Goal: Task Accomplishment & Management: Use online tool/utility

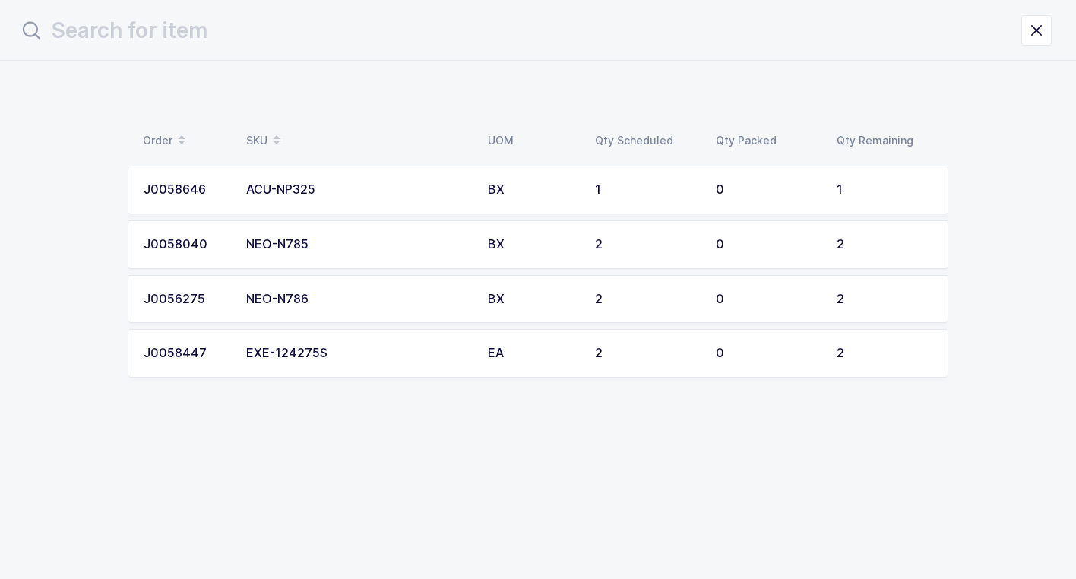
click at [362, 303] on div "NEO-N786" at bounding box center [357, 300] width 223 height 14
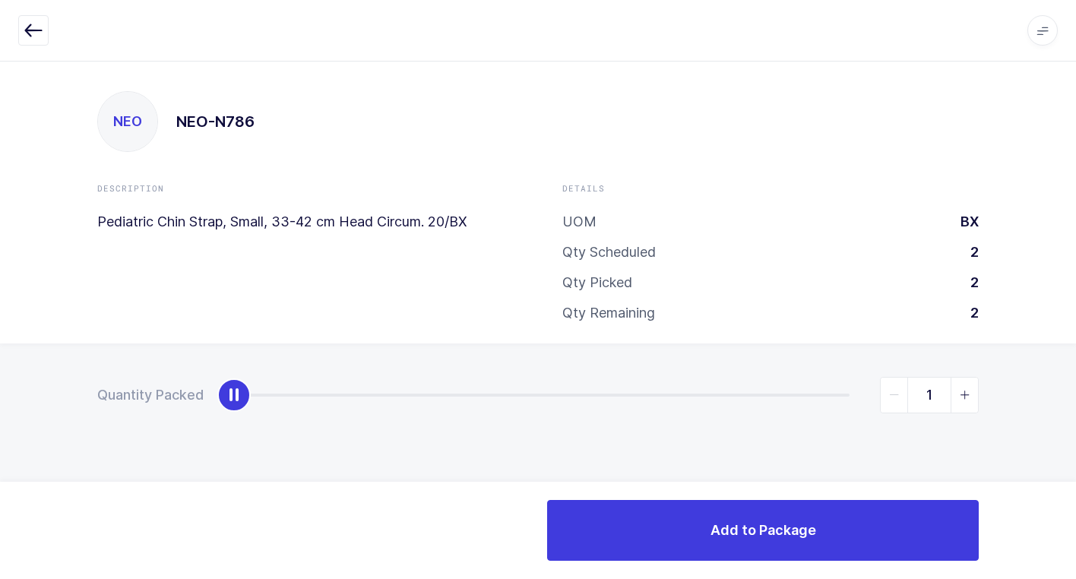
type input "2"
drag, startPoint x: 232, startPoint y: 406, endPoint x: 1075, endPoint y: 504, distance: 848.3
click at [1075, 504] on html "Apps Core [GEOGRAPHIC_DATA] Admin Mission Control Purchasing [PERSON_NAME] Logo…" at bounding box center [538, 289] width 1076 height 579
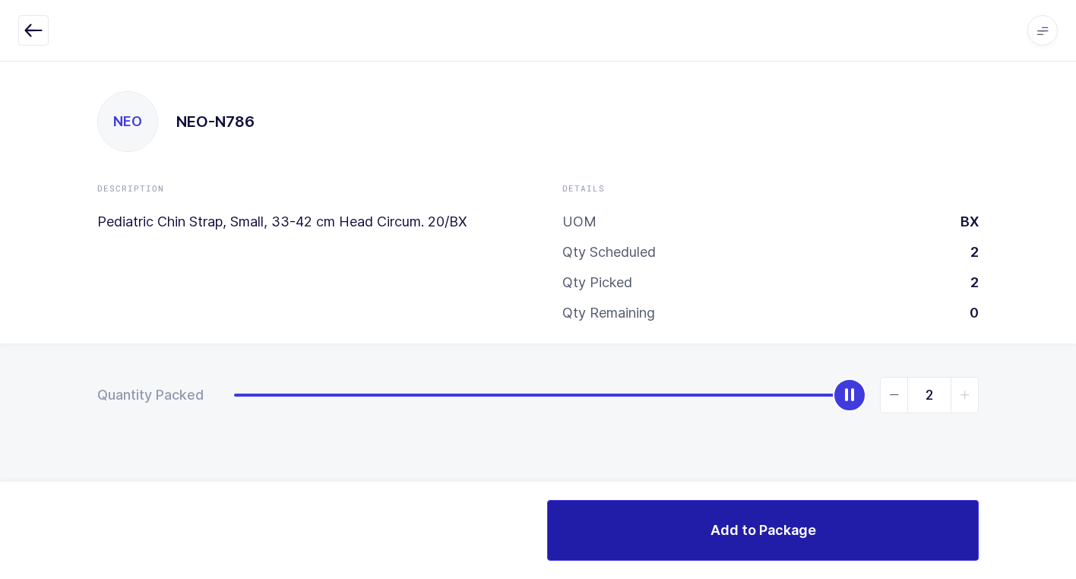
click at [738, 533] on span "Add to Package" at bounding box center [763, 529] width 106 height 19
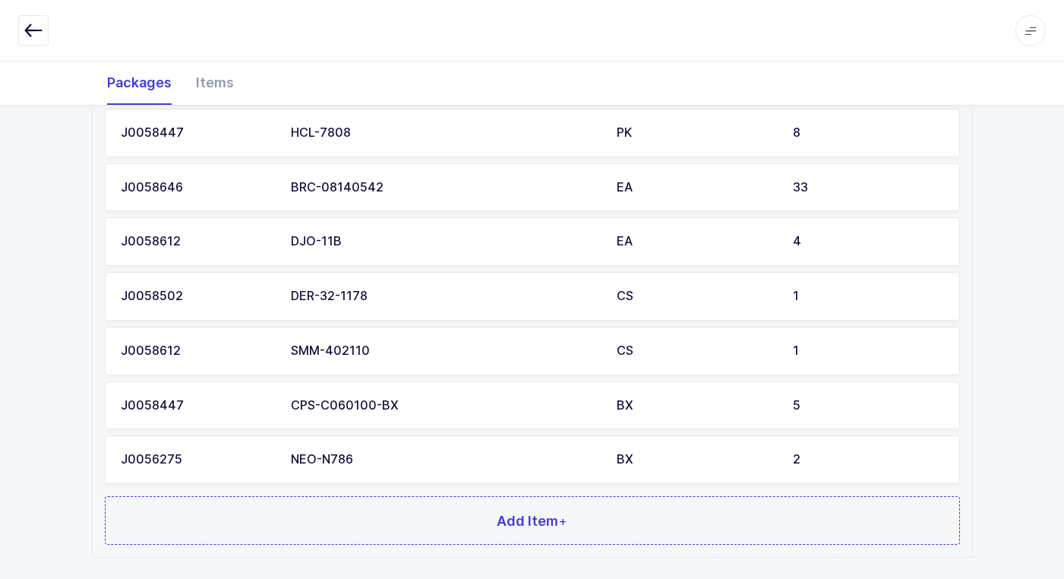
scroll to position [676, 0]
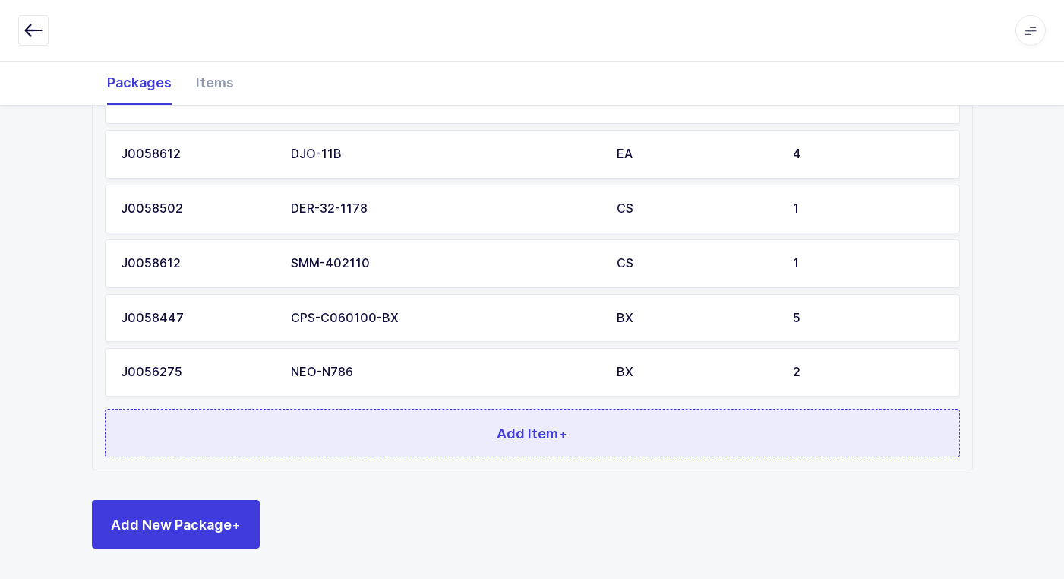
click at [357, 448] on button "Add Item +" at bounding box center [532, 433] width 855 height 49
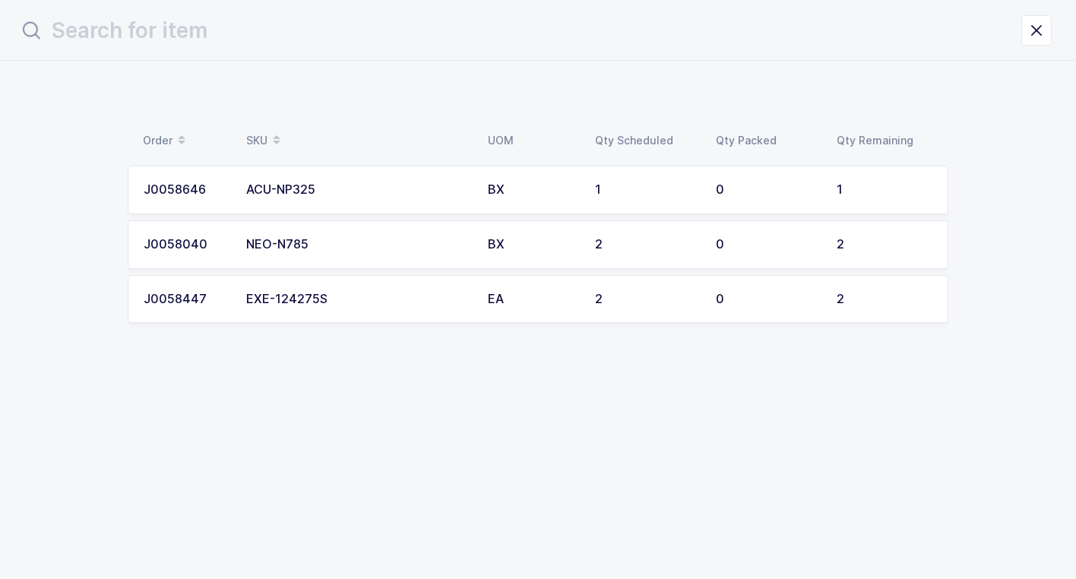
click at [355, 244] on div "NEO-N785" at bounding box center [357, 245] width 223 height 14
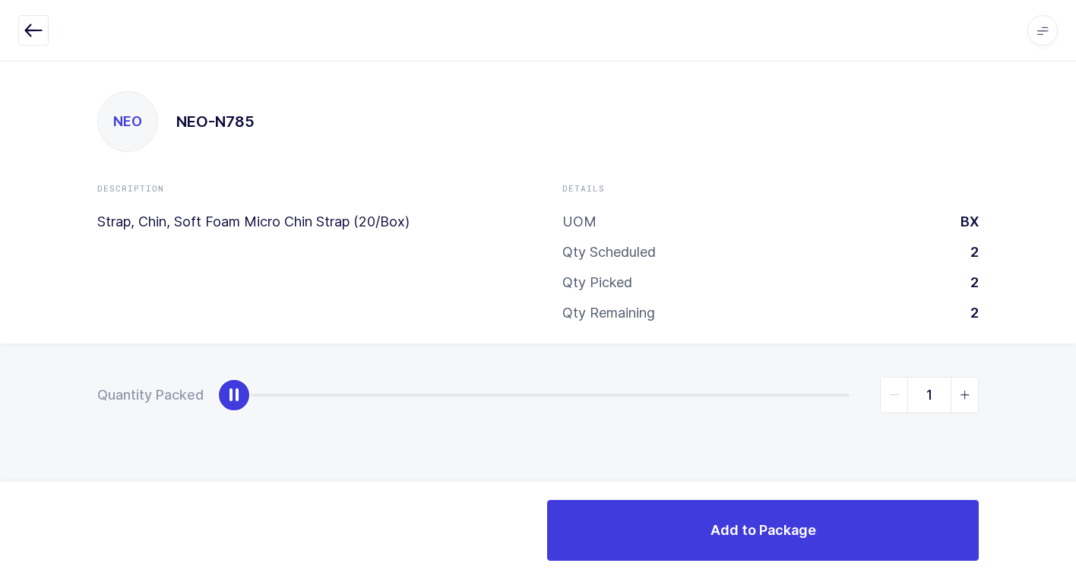
type input "2"
drag, startPoint x: 227, startPoint y: 395, endPoint x: 1076, endPoint y: 618, distance: 877.4
click at [1075, 578] on html "Apps Core [GEOGRAPHIC_DATA] Admin Mission Control Purchasing [PERSON_NAME] Logo…" at bounding box center [538, 289] width 1076 height 579
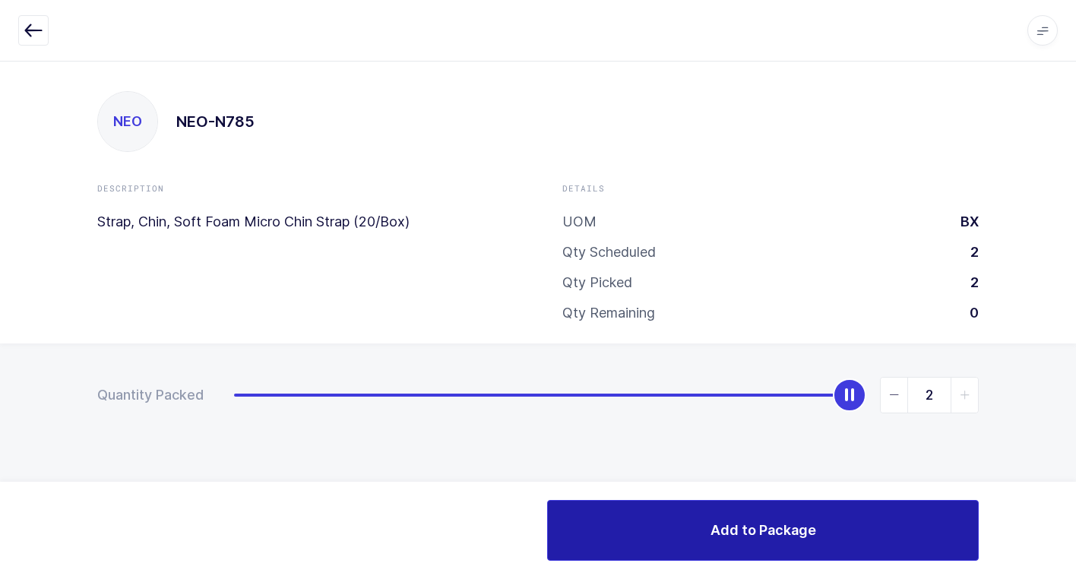
drag, startPoint x: 500, startPoint y: 555, endPoint x: 568, endPoint y: 546, distance: 69.1
click at [504, 555] on div "Add to Package" at bounding box center [538, 530] width 900 height 61
click at [612, 519] on button "Add to Package" at bounding box center [763, 530] width 432 height 61
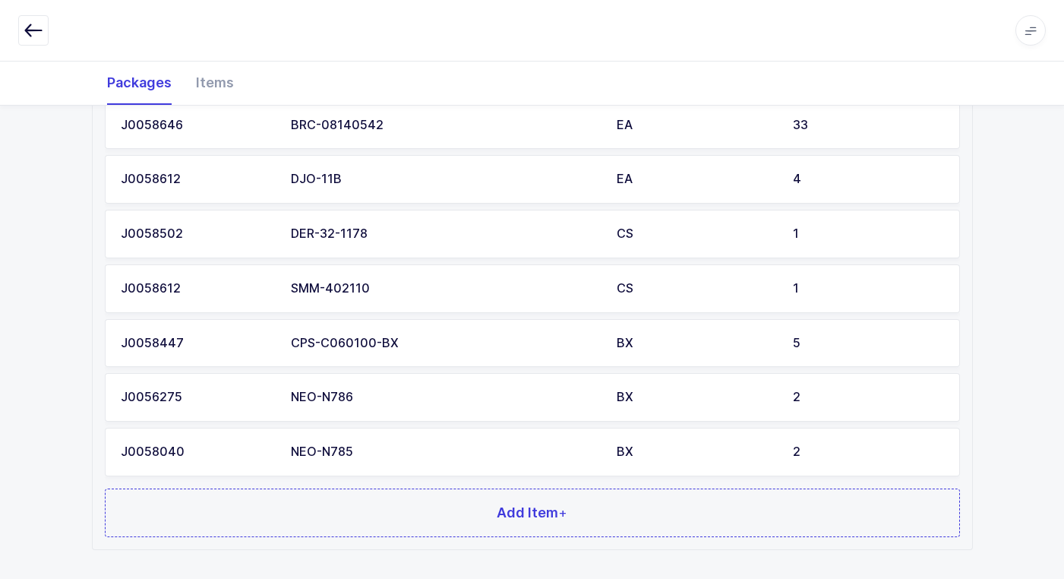
scroll to position [731, 0]
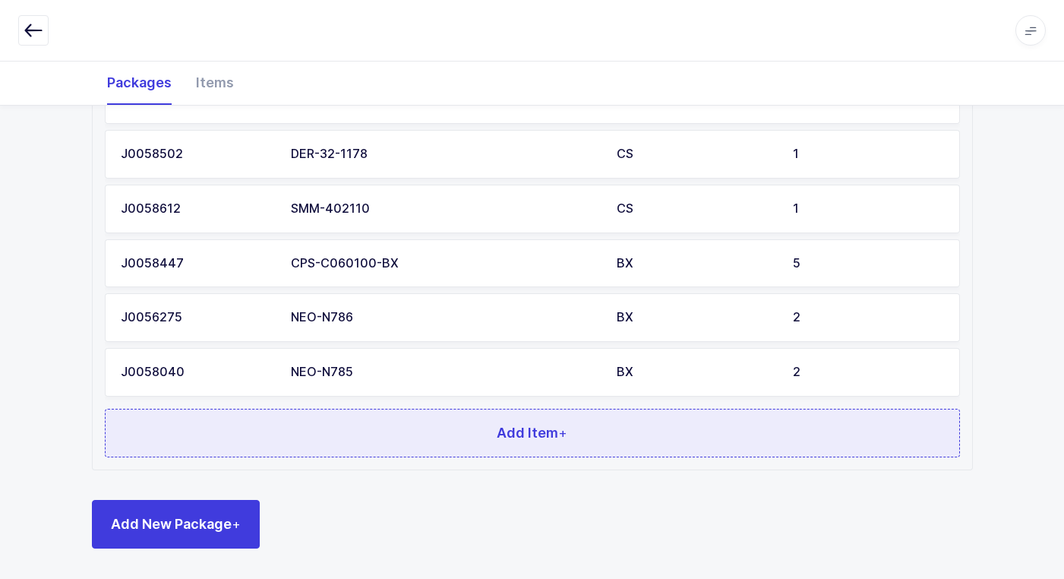
click at [375, 435] on button "Add Item +" at bounding box center [532, 433] width 855 height 49
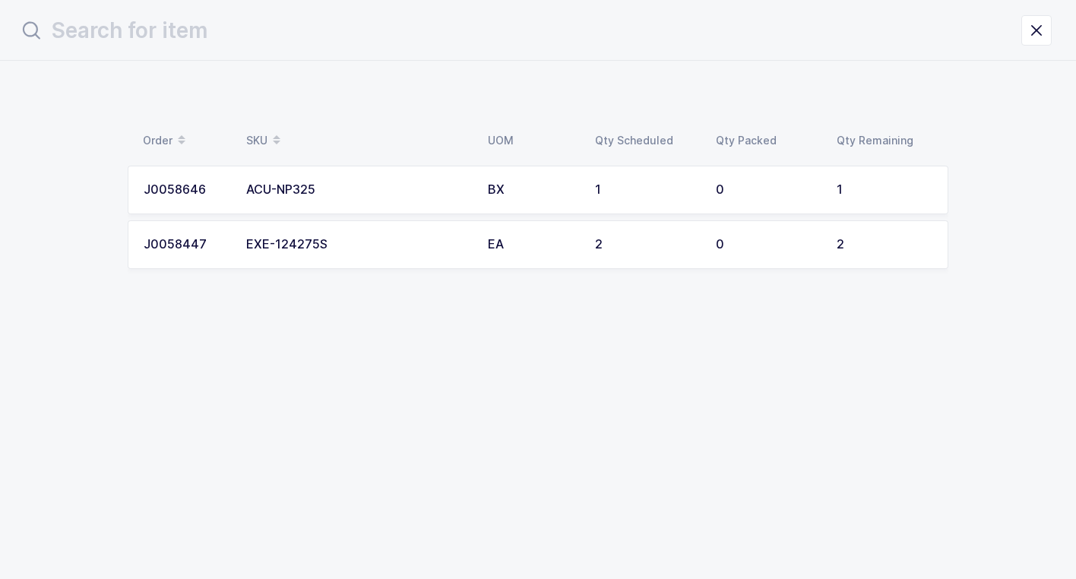
click at [370, 233] on td "EXE-124275S" at bounding box center [358, 244] width 242 height 49
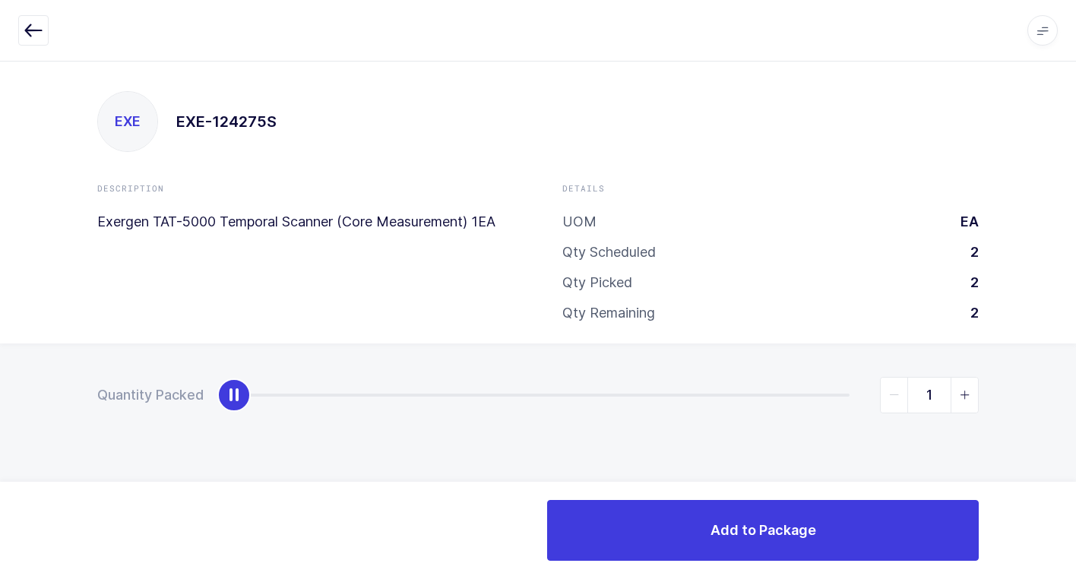
type input "2"
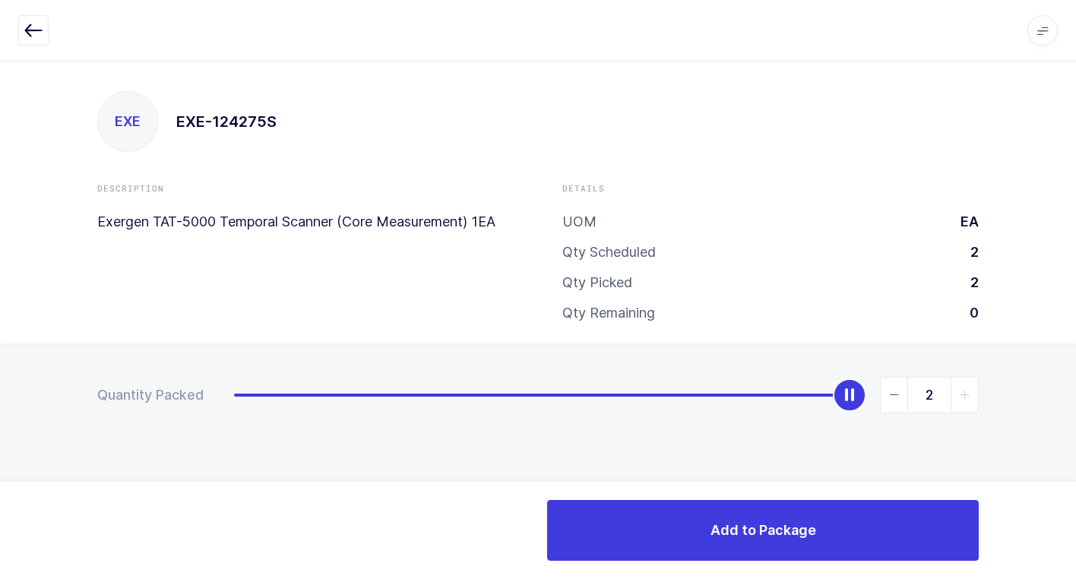
drag, startPoint x: 234, startPoint y: 388, endPoint x: 1002, endPoint y: 253, distance: 779.9
click at [1075, 157] on html "Apps Core [GEOGRAPHIC_DATA] Admin Mission Control Purchasing [PERSON_NAME] Logo…" at bounding box center [538, 289] width 1076 height 579
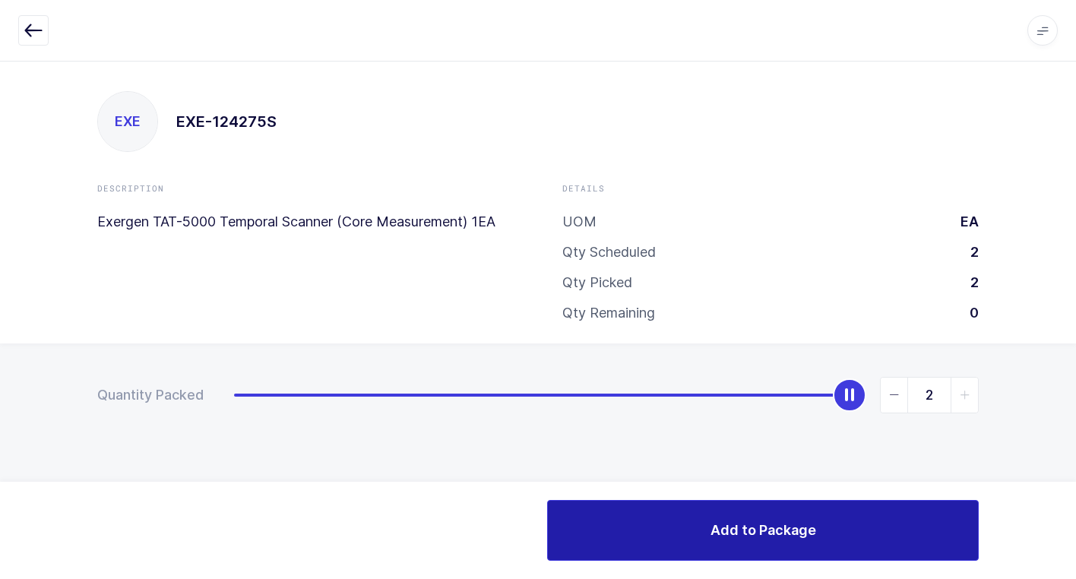
drag, startPoint x: 678, startPoint y: 519, endPoint x: 659, endPoint y: 520, distance: 19.8
click at [667, 520] on button "Add to Package" at bounding box center [763, 530] width 432 height 61
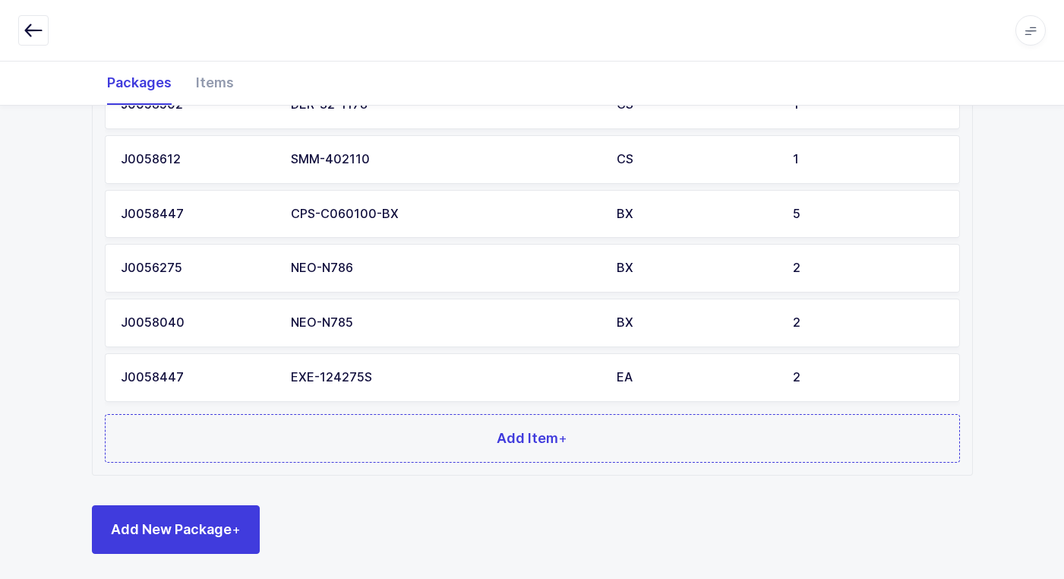
scroll to position [786, 0]
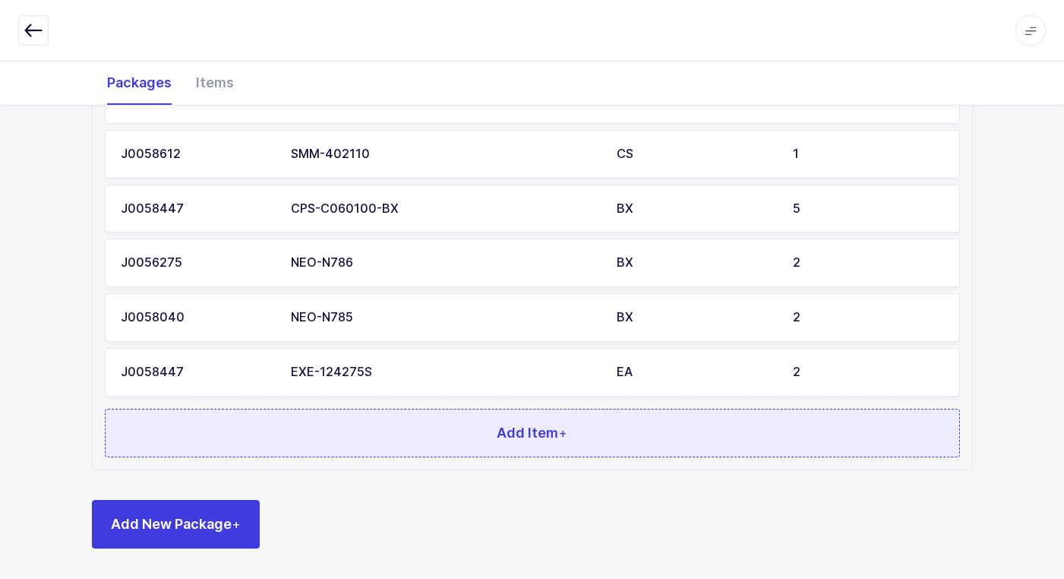
click at [419, 438] on button "Add Item +" at bounding box center [532, 433] width 855 height 49
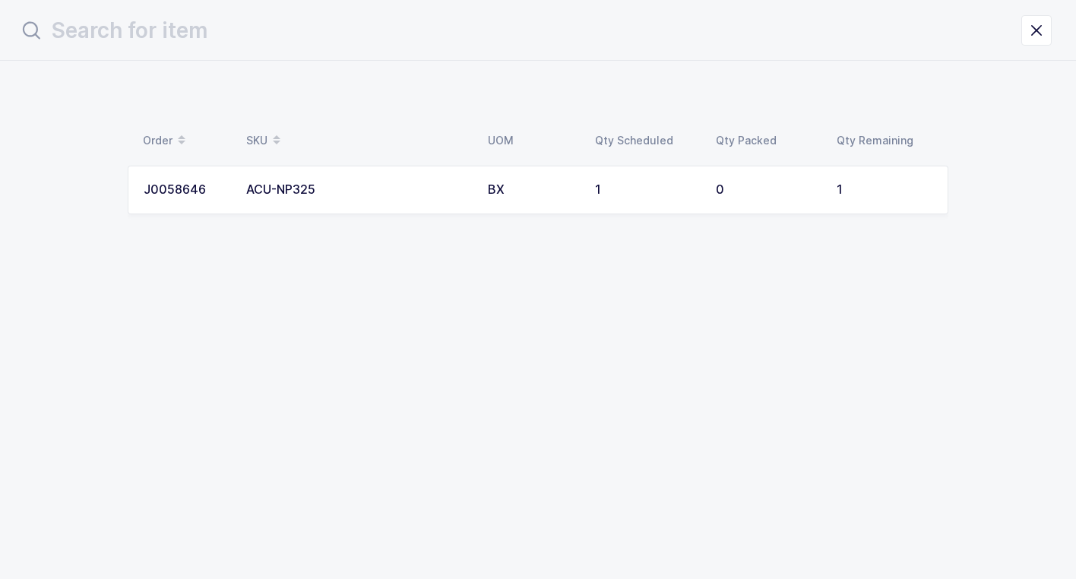
click at [373, 185] on div "ACU-NP325" at bounding box center [357, 190] width 223 height 14
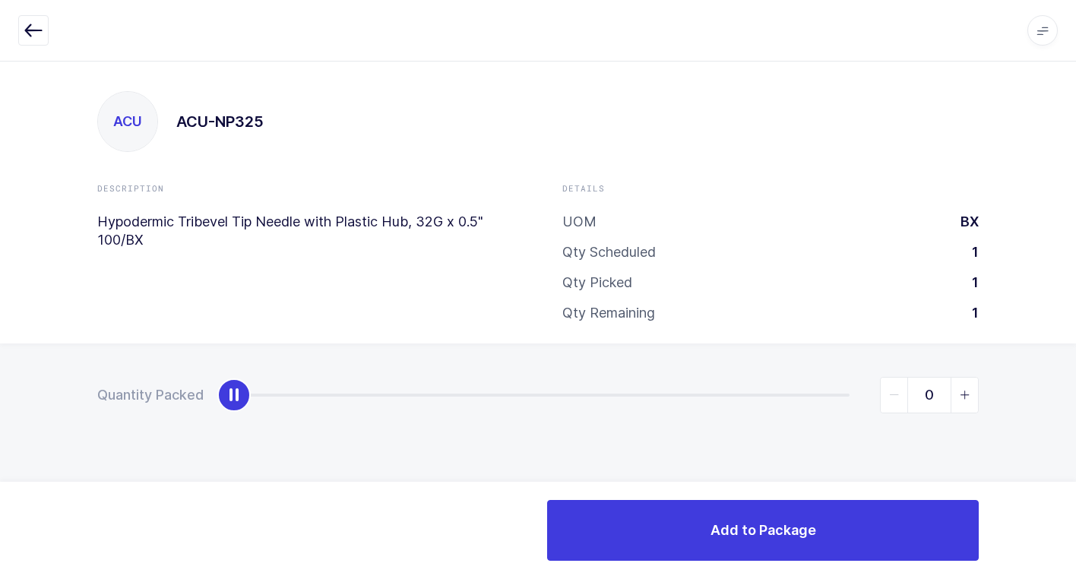
type input "1"
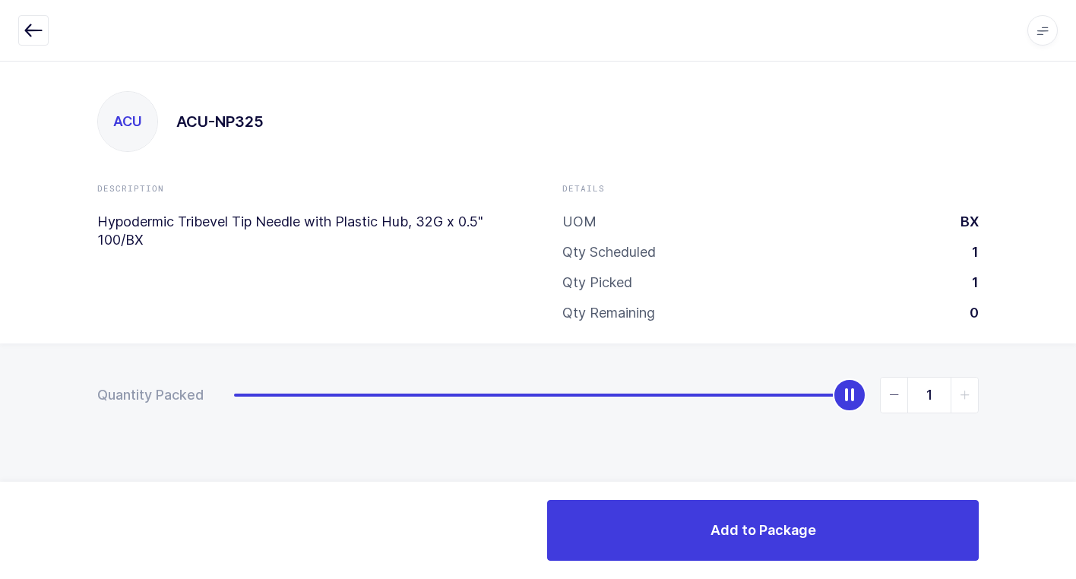
drag, startPoint x: 234, startPoint y: 403, endPoint x: 874, endPoint y: 468, distance: 643.8
click at [1068, 396] on div "Quantity Packed 1" at bounding box center [538, 448] width 1076 height 210
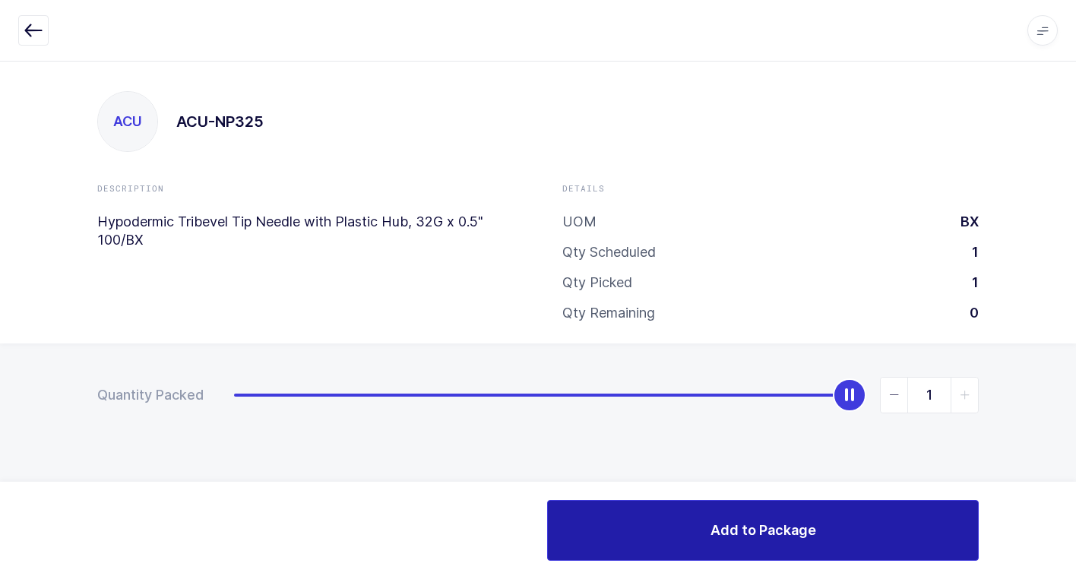
drag, startPoint x: 718, startPoint y: 527, endPoint x: 685, endPoint y: 520, distance: 34.0
click at [707, 527] on button "Add to Package" at bounding box center [763, 530] width 432 height 61
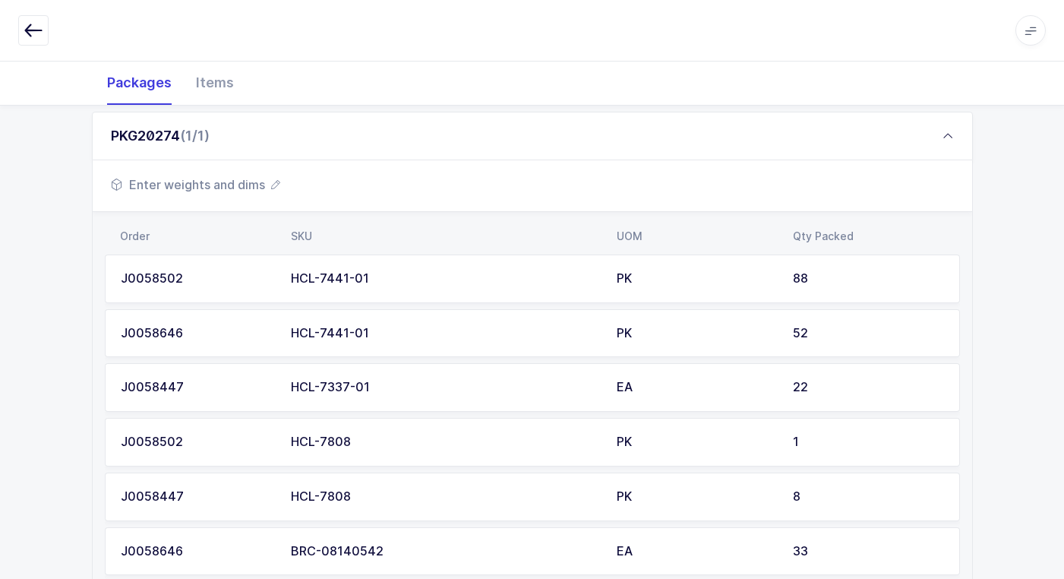
scroll to position [152, 0]
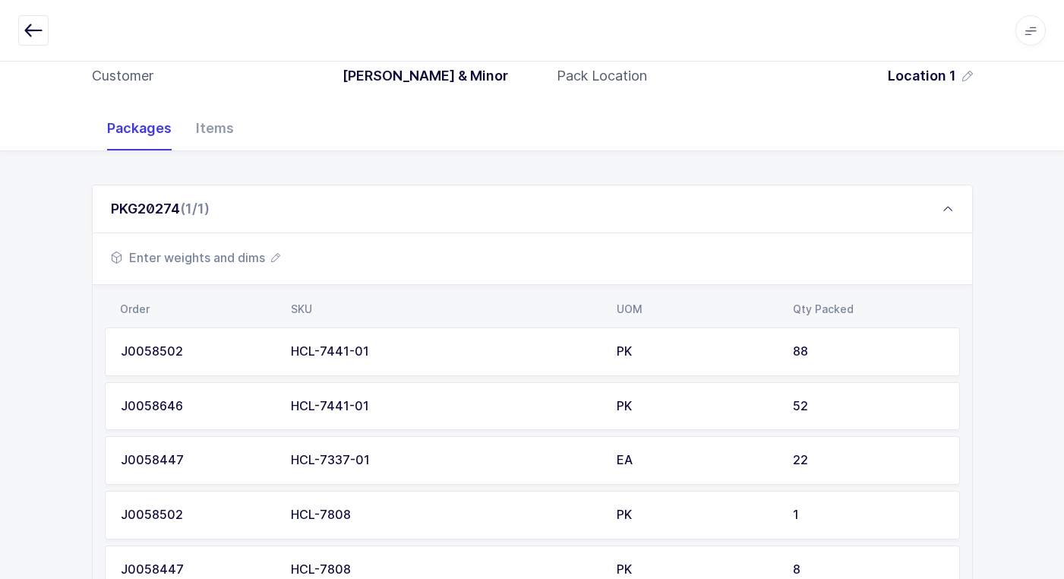
click at [236, 261] on span "Enter weights and dims" at bounding box center [195, 257] width 169 height 18
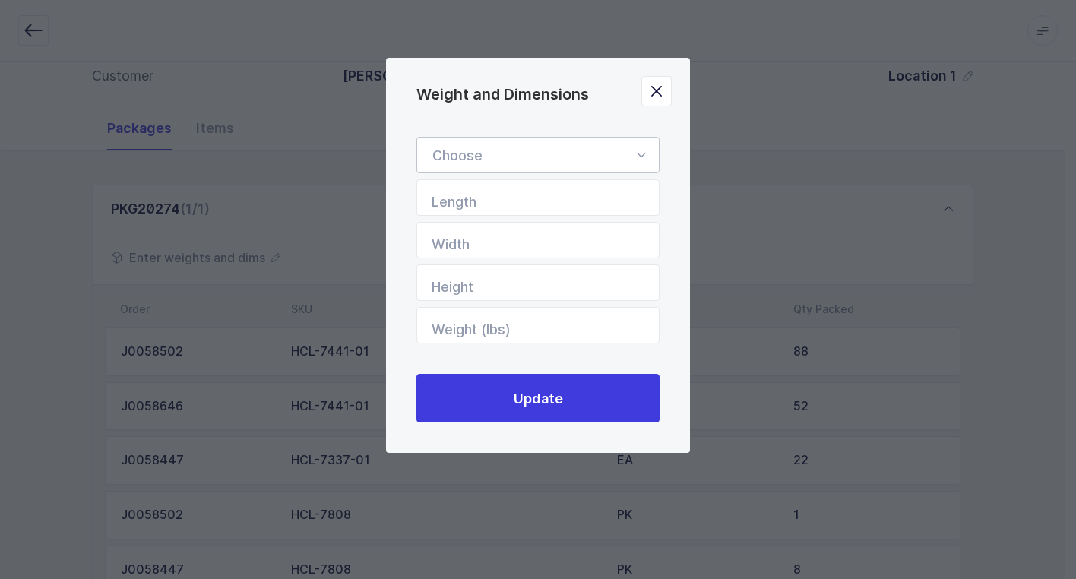
click at [640, 154] on icon "Weight and Dimensions" at bounding box center [640, 155] width 19 height 36
drag, startPoint x: 555, startPoint y: 200, endPoint x: 629, endPoint y: 298, distance: 122.6
click at [555, 202] on li "Standard Pallet" at bounding box center [543, 199] width 241 height 29
type input "Standard Pallet"
type input "48"
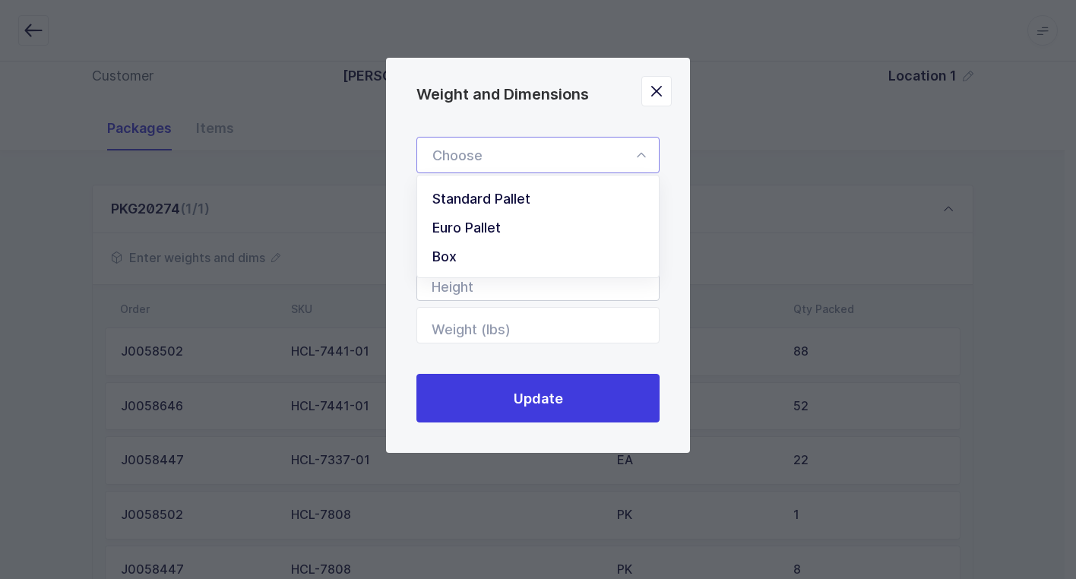
type input "40"
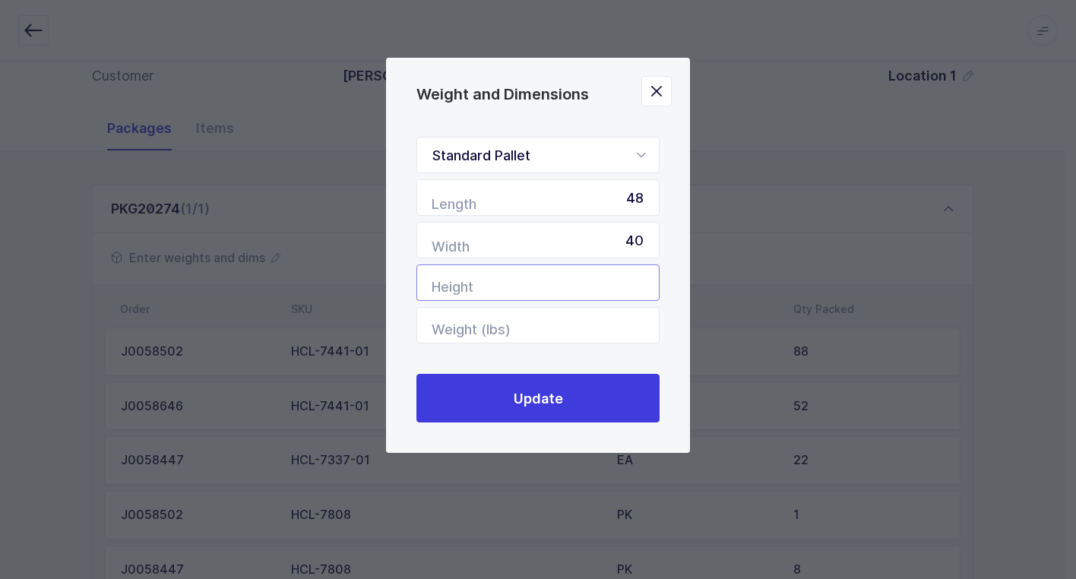
click at [599, 280] on input "Height" at bounding box center [537, 282] width 243 height 36
type input "28"
click at [581, 324] on input "Weight (lbs)" at bounding box center [537, 325] width 243 height 36
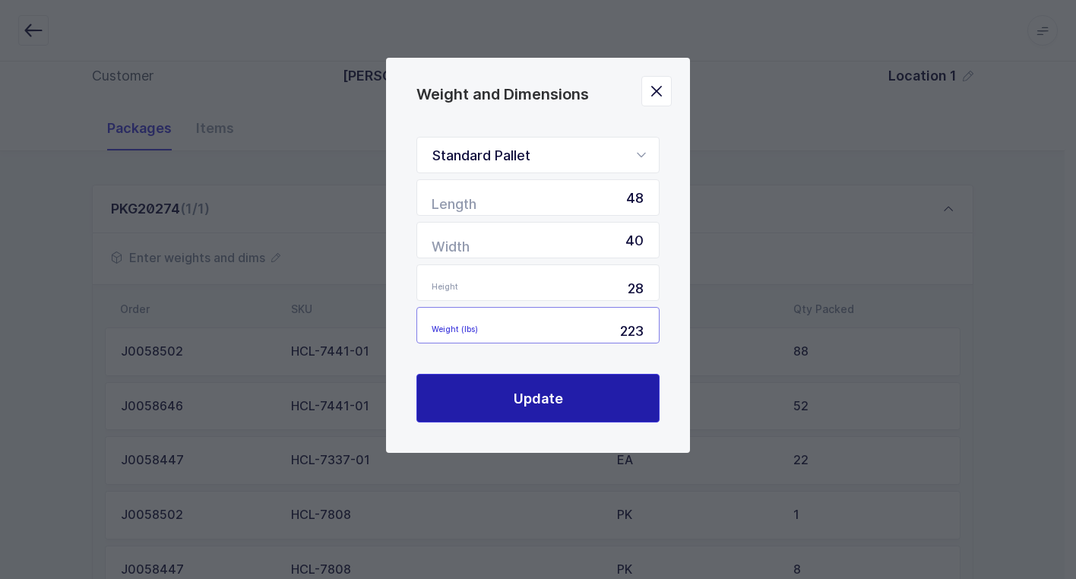
type input "223"
click at [511, 399] on button "Update" at bounding box center [537, 398] width 243 height 49
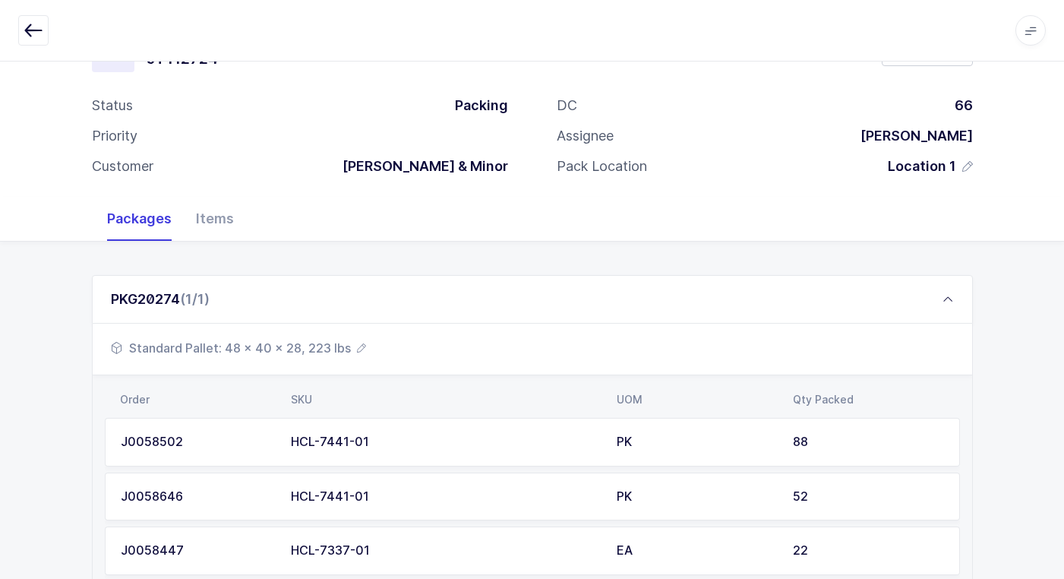
scroll to position [0, 0]
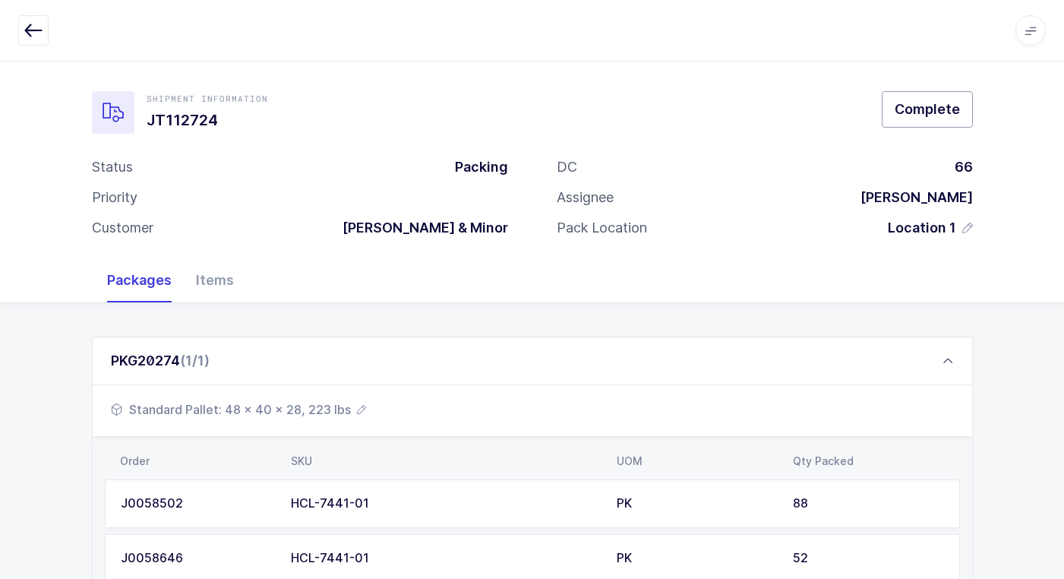
click at [934, 114] on span "Complete" at bounding box center [927, 109] width 65 height 19
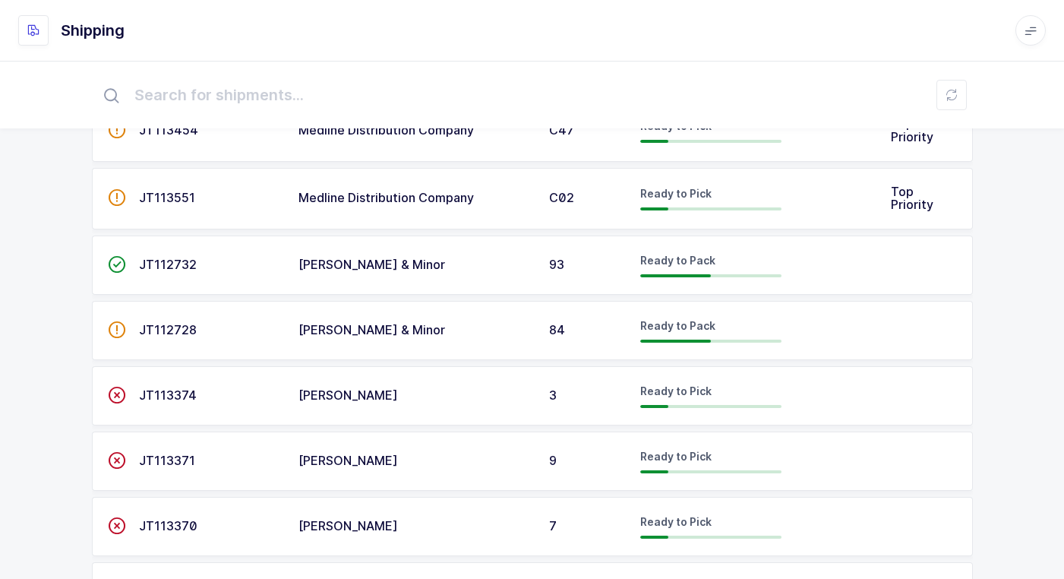
scroll to position [684, 0]
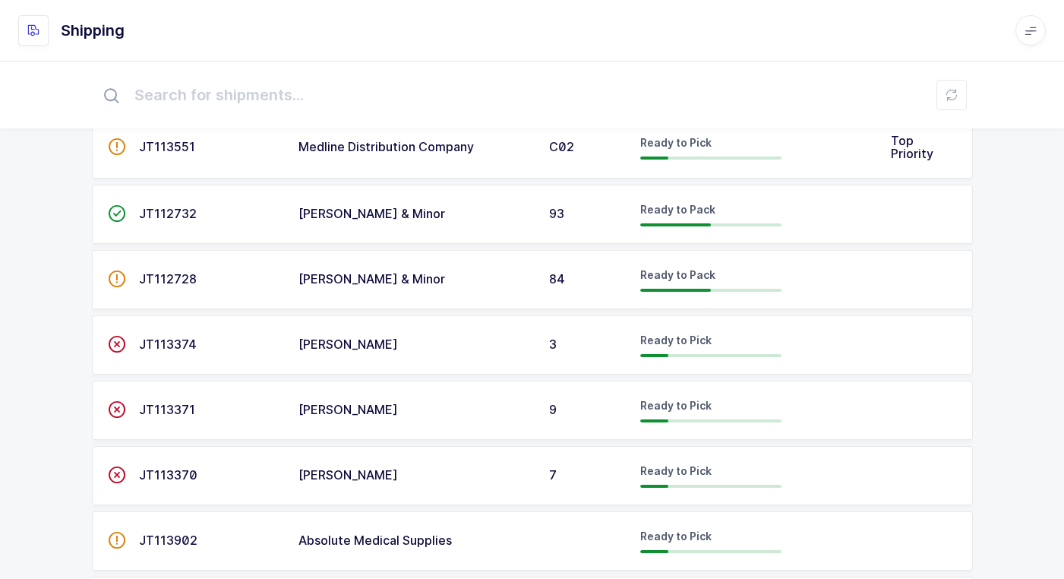
click at [370, 283] on span "[PERSON_NAME] & Minor" at bounding box center [372, 278] width 147 height 15
drag, startPoint x: 370, startPoint y: 283, endPoint x: 437, endPoint y: 288, distance: 67.0
click at [437, 288] on td "[PERSON_NAME] & Minor" at bounding box center [414, 279] width 251 height 59
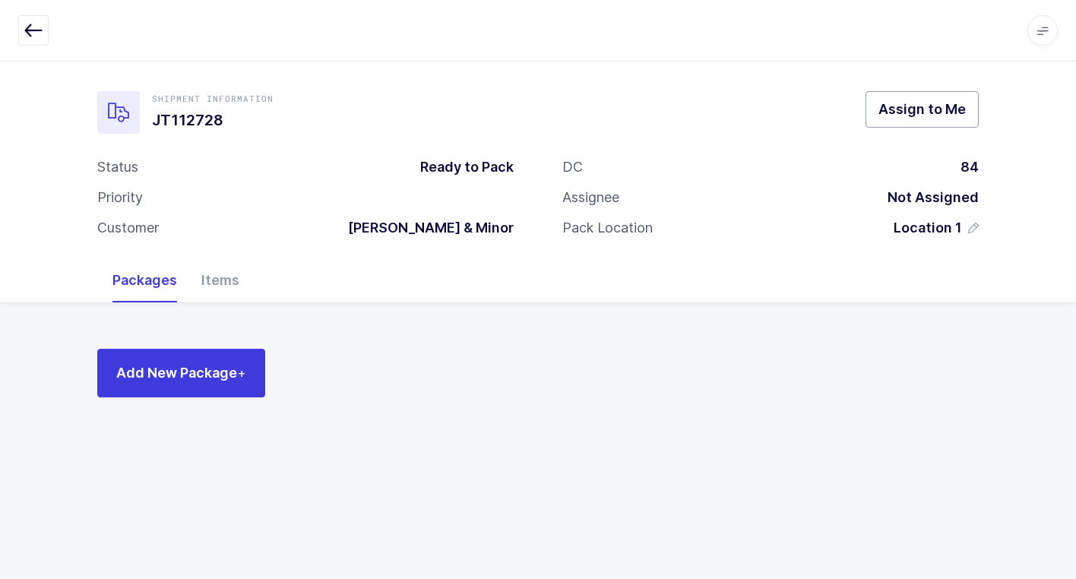
drag, startPoint x: 941, startPoint y: 112, endPoint x: 834, endPoint y: 156, distance: 115.8
click at [941, 112] on span "Assign to Me" at bounding box center [921, 109] width 87 height 19
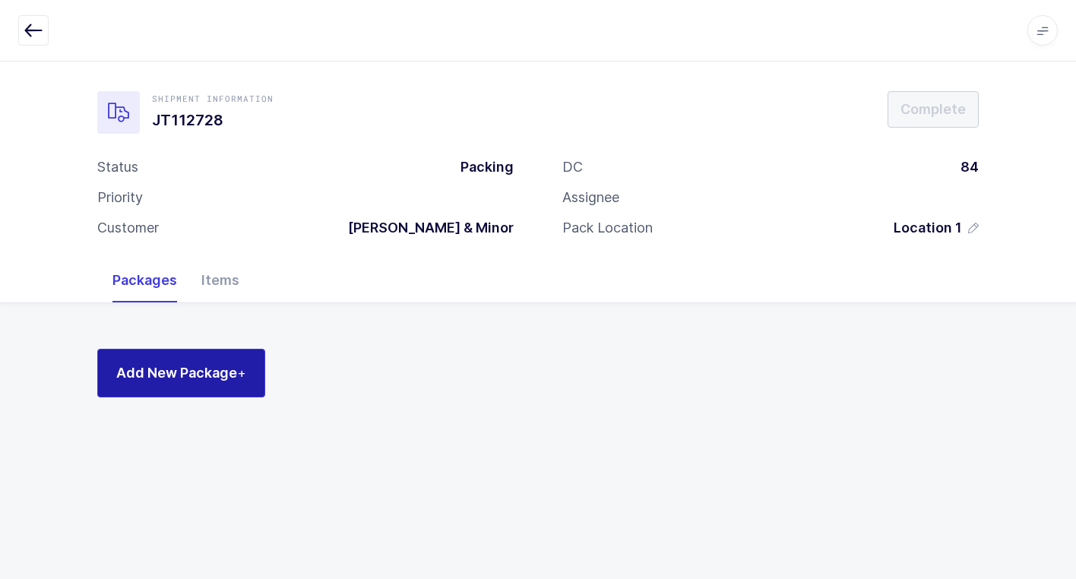
click at [176, 366] on span "Add New Package +" at bounding box center [181, 372] width 130 height 19
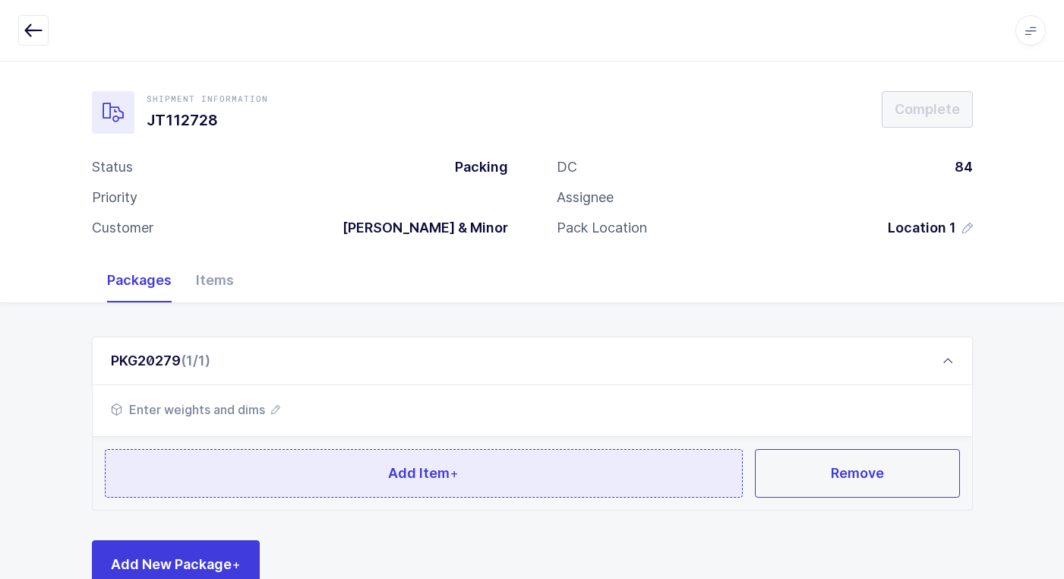
click at [368, 476] on button "Add Item +" at bounding box center [424, 473] width 639 height 49
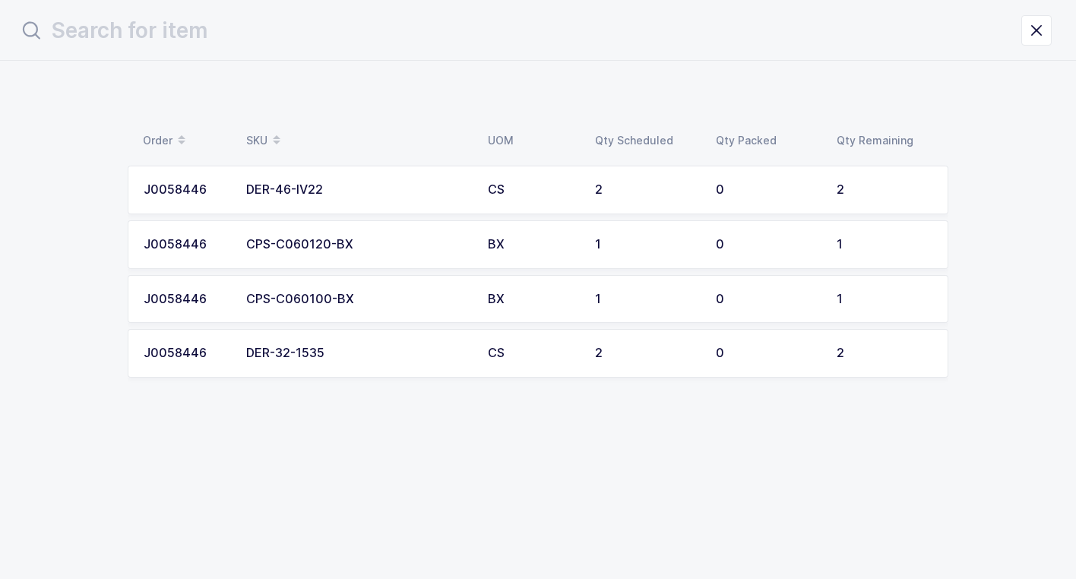
click at [312, 187] on div "DER-46-IV22" at bounding box center [357, 190] width 223 height 14
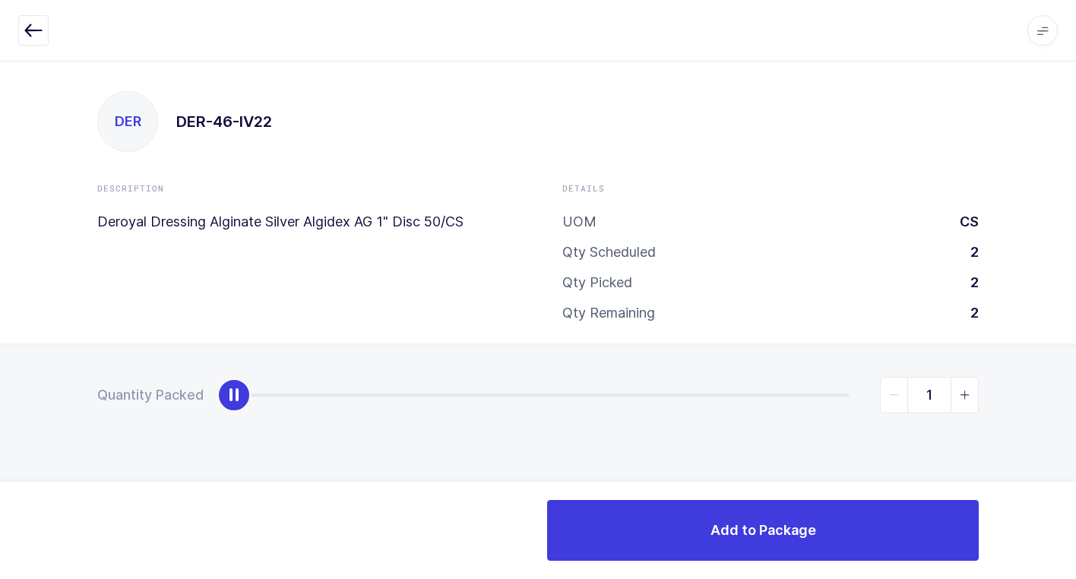
type input "2"
drag, startPoint x: 236, startPoint y: 404, endPoint x: 1084, endPoint y: 177, distance: 878.5
click at [1075, 177] on html "Apps Core [GEOGRAPHIC_DATA] Admin Mission Control Purchasing [PERSON_NAME] Logo…" at bounding box center [538, 289] width 1076 height 579
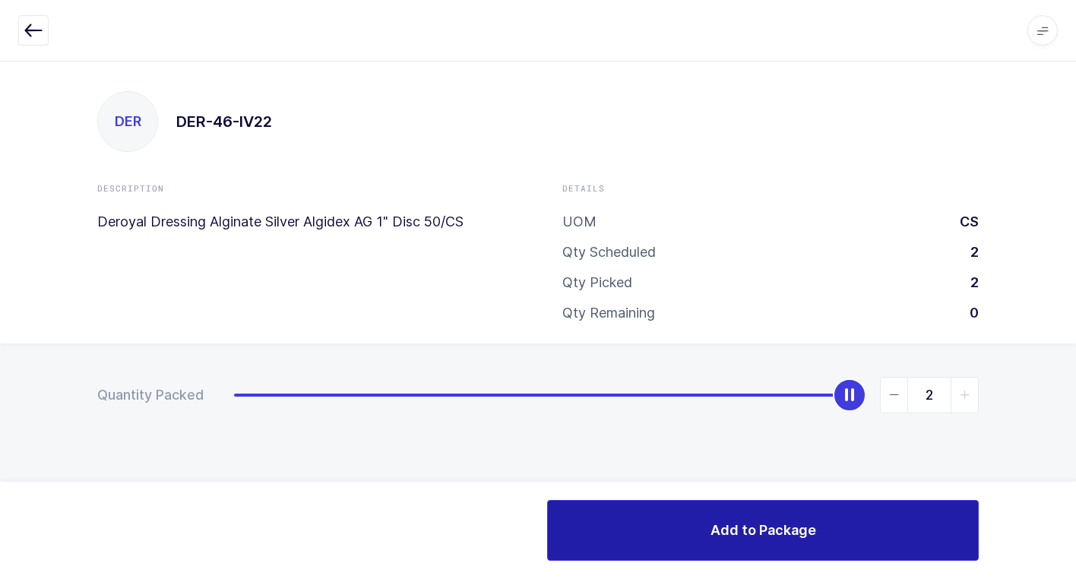
drag, startPoint x: 736, startPoint y: 535, endPoint x: 720, endPoint y: 527, distance: 18.4
click at [724, 527] on span "Add to Package" at bounding box center [763, 529] width 106 height 19
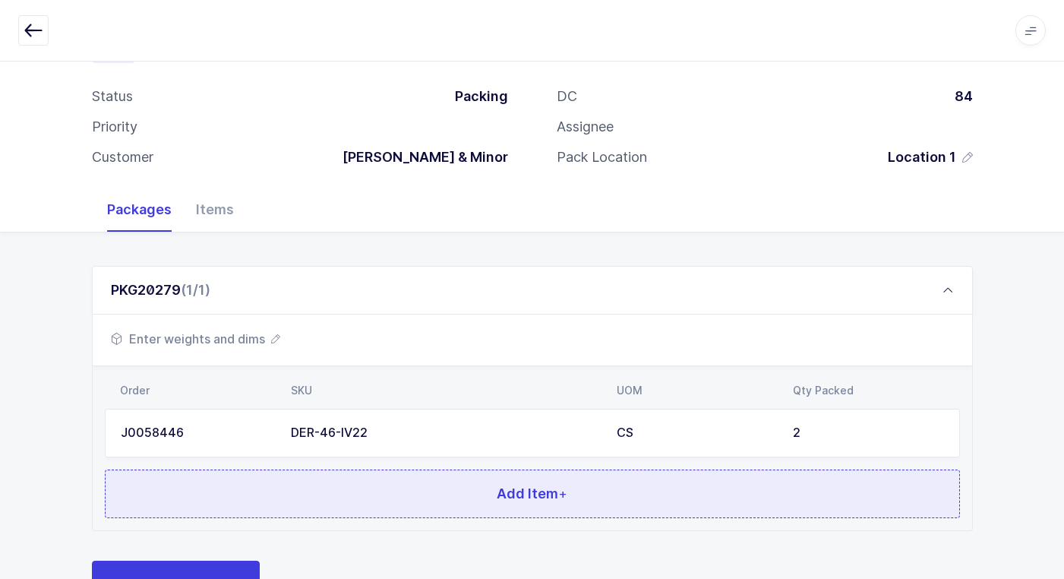
scroll to position [131, 0]
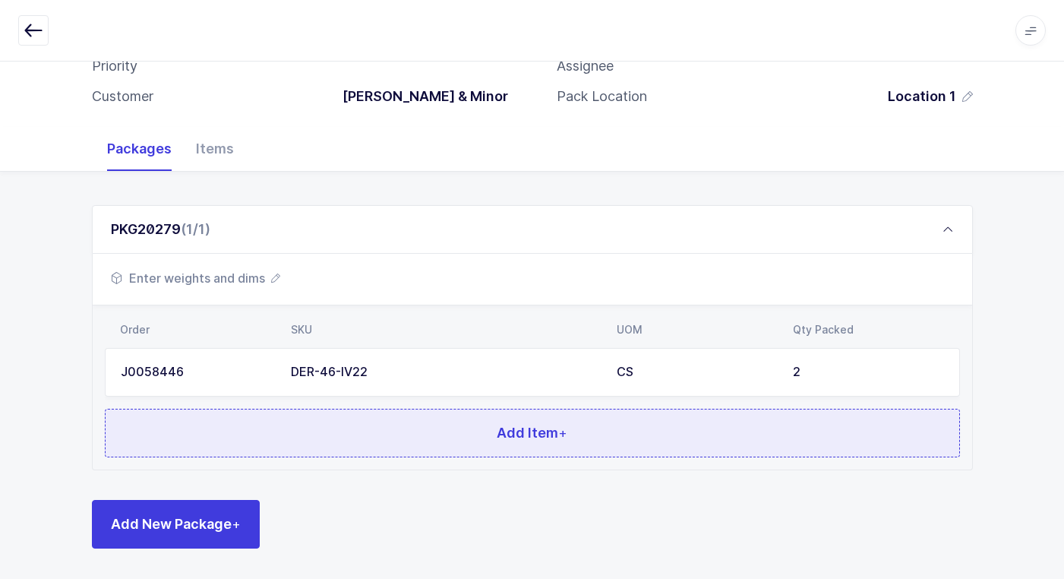
click at [457, 432] on button "Add Item +" at bounding box center [532, 433] width 855 height 49
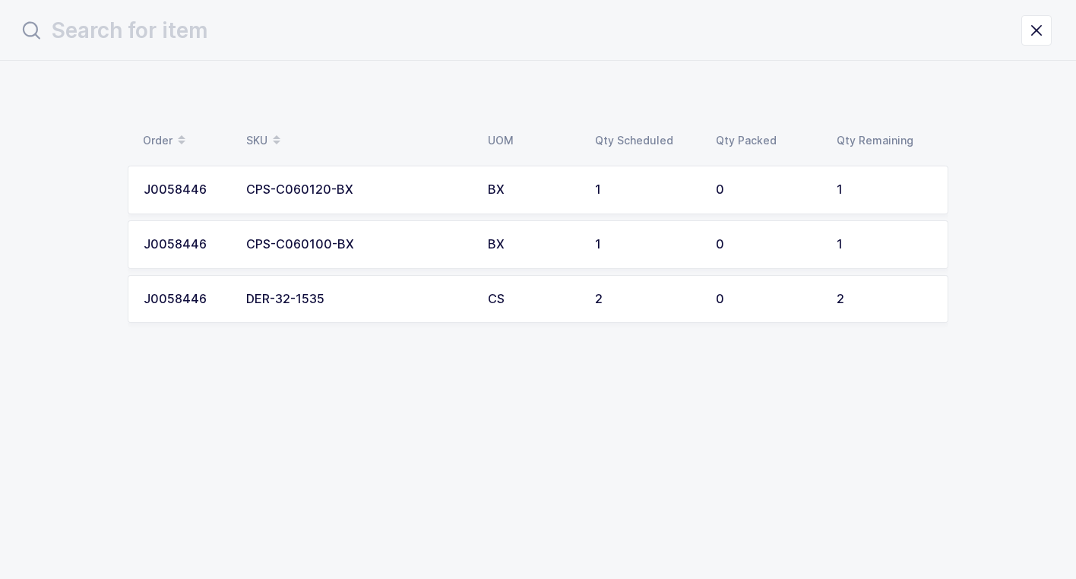
click at [405, 296] on div "DER-32-1535" at bounding box center [357, 300] width 223 height 14
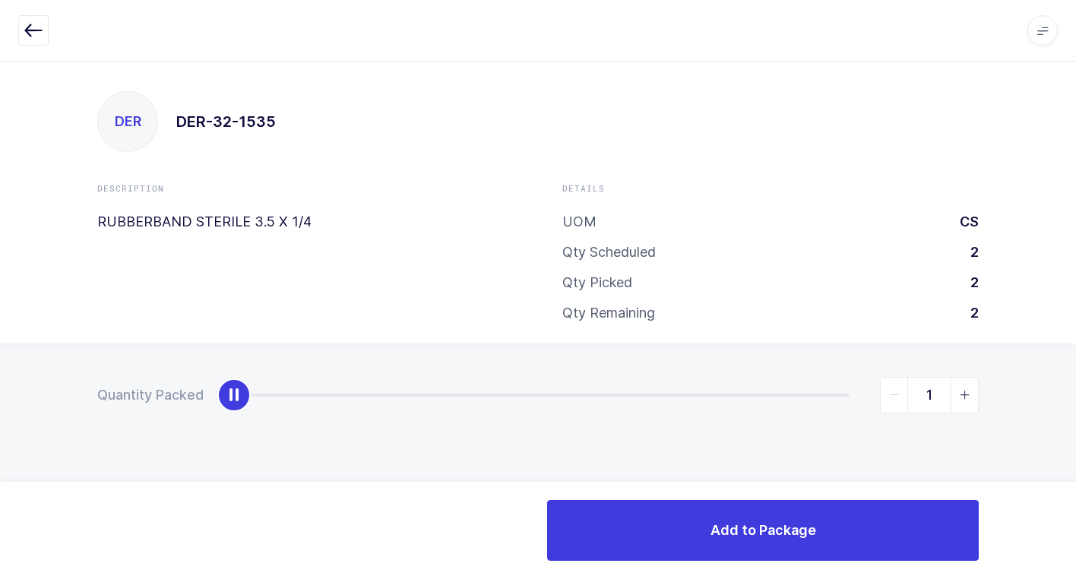
type input "2"
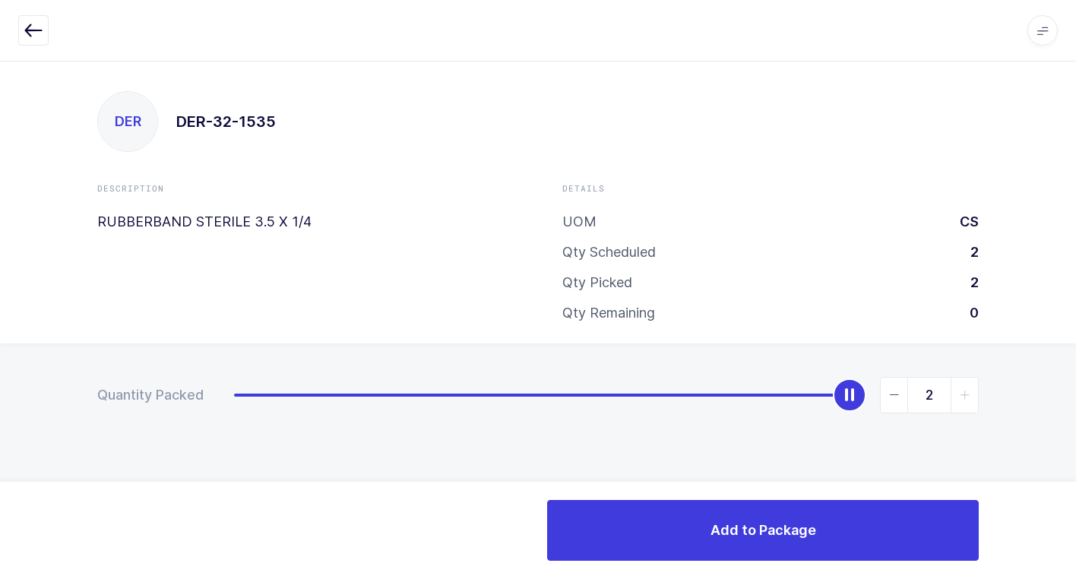
drag, startPoint x: 225, startPoint y: 404, endPoint x: 973, endPoint y: 273, distance: 759.1
click at [1075, 220] on html "Apps Core [GEOGRAPHIC_DATA] Admin Mission Control Purchasing [PERSON_NAME] Logo…" at bounding box center [538, 289] width 1076 height 579
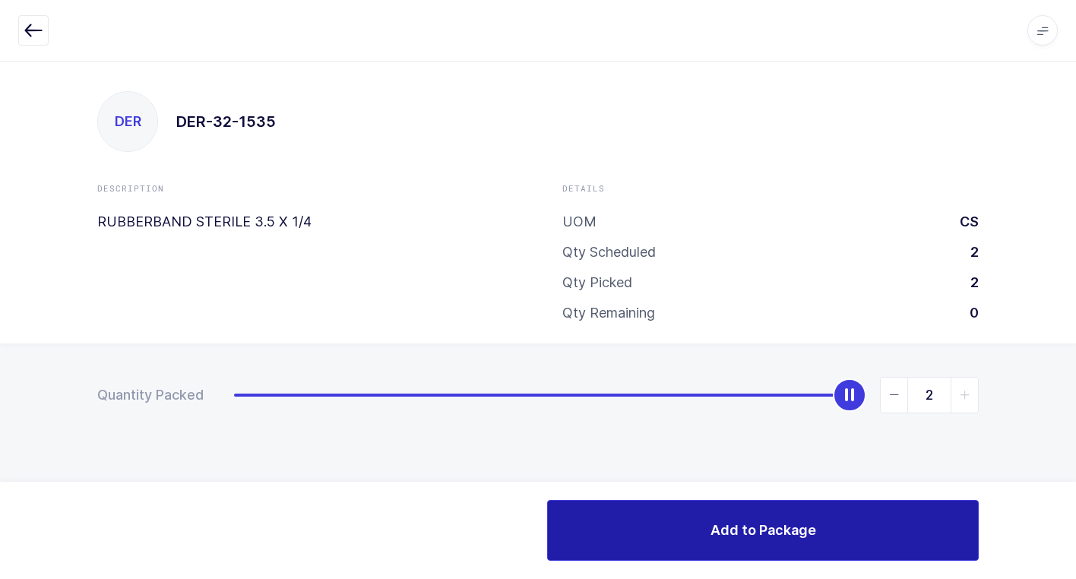
click at [637, 530] on button "Add to Package" at bounding box center [763, 530] width 432 height 61
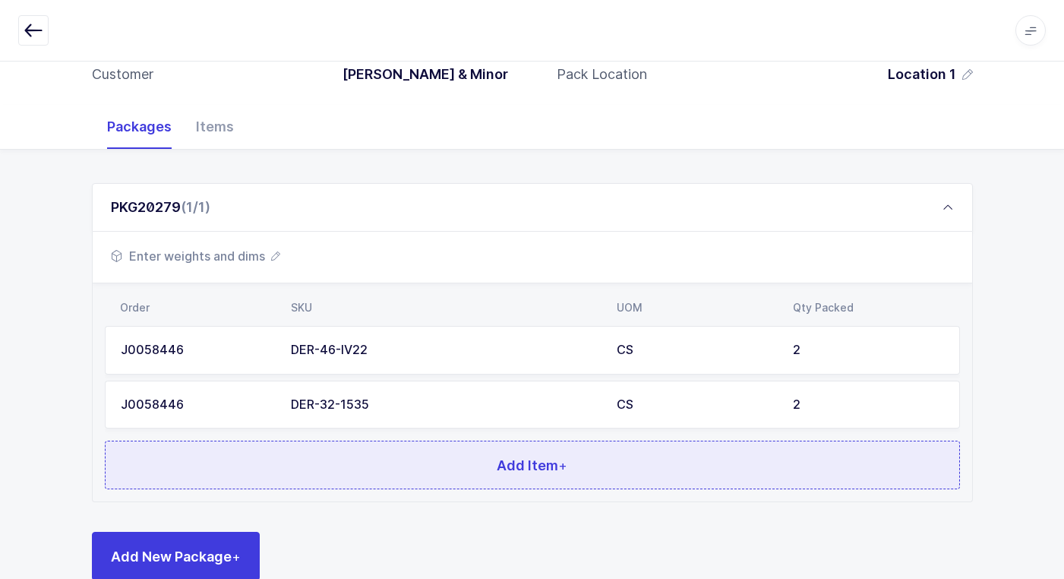
scroll to position [185, 0]
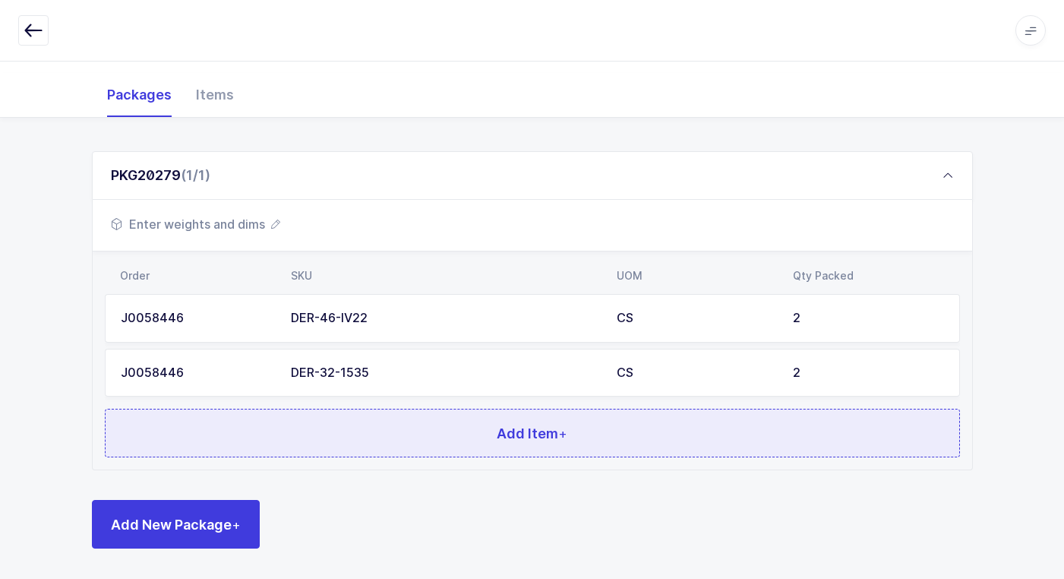
click at [355, 419] on button "Add Item +" at bounding box center [532, 433] width 855 height 49
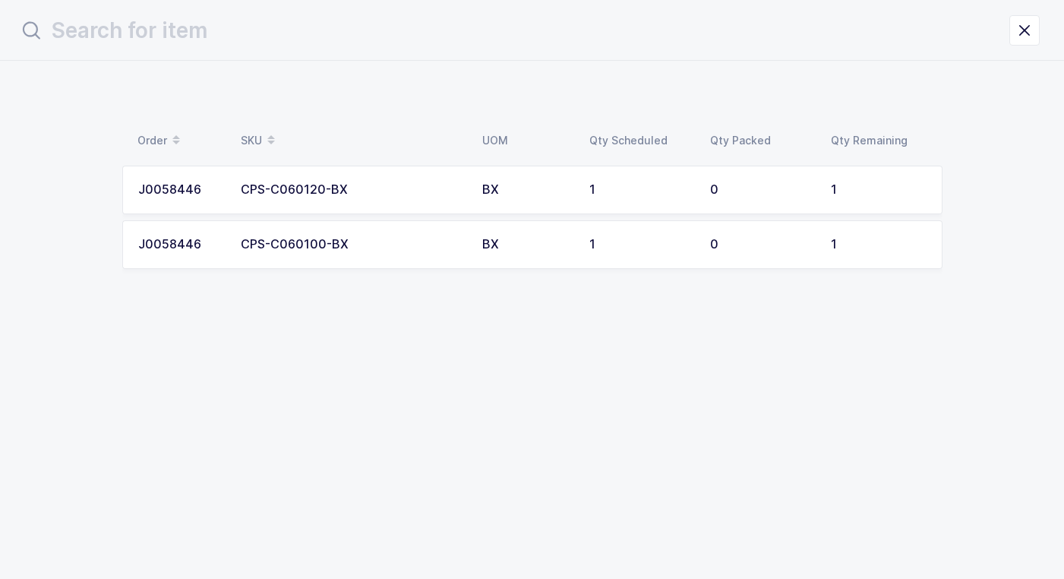
scroll to position [0, 0]
click at [354, 244] on div "CPS-C060100-BX" at bounding box center [357, 245] width 223 height 14
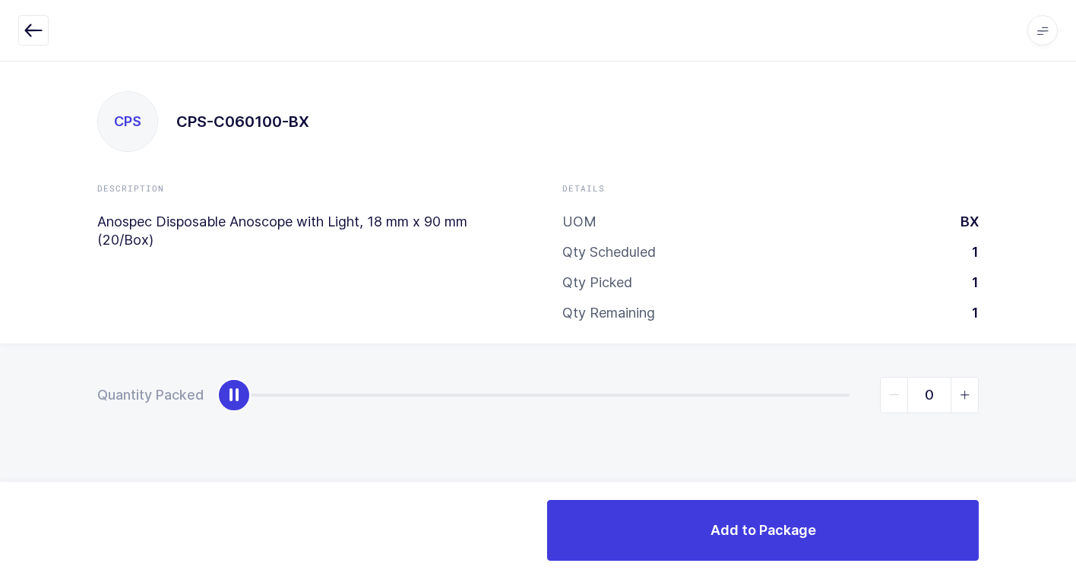
type input "1"
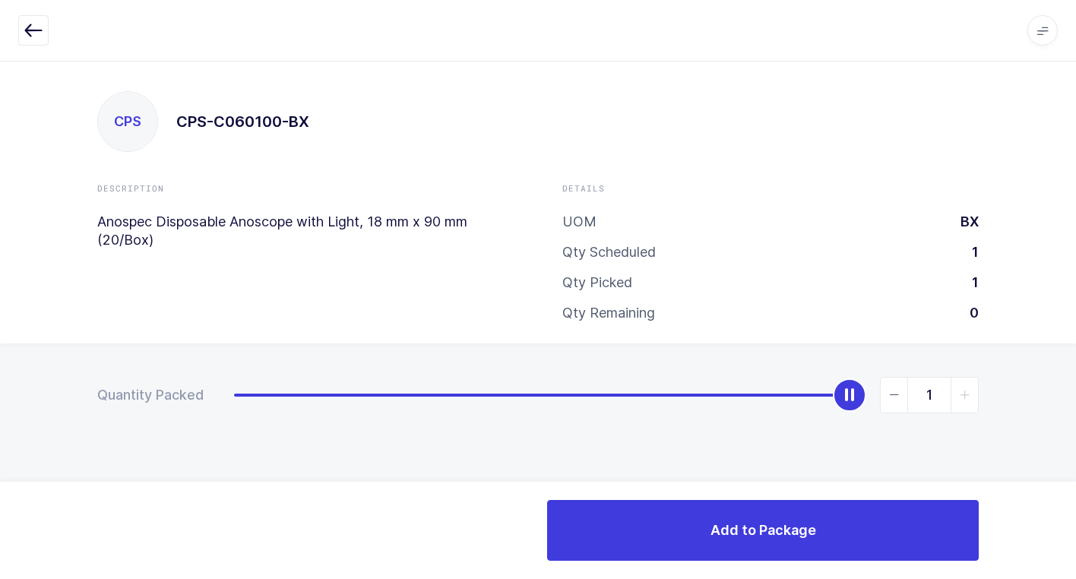
drag, startPoint x: 233, startPoint y: 397, endPoint x: 893, endPoint y: 479, distance: 665.2
click at [1075, 375] on html "Apps Core [GEOGRAPHIC_DATA] Admin Mission Control Purchasing [PERSON_NAME] Logo…" at bounding box center [538, 289] width 1076 height 579
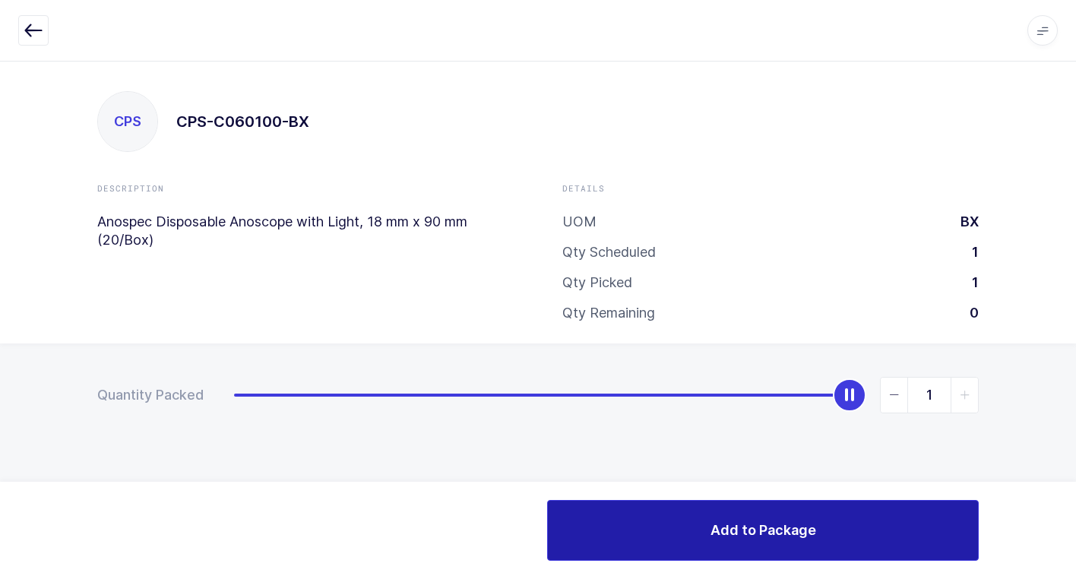
drag, startPoint x: 666, startPoint y: 533, endPoint x: 584, endPoint y: 514, distance: 84.2
click at [650, 533] on button "Add to Package" at bounding box center [763, 530] width 432 height 61
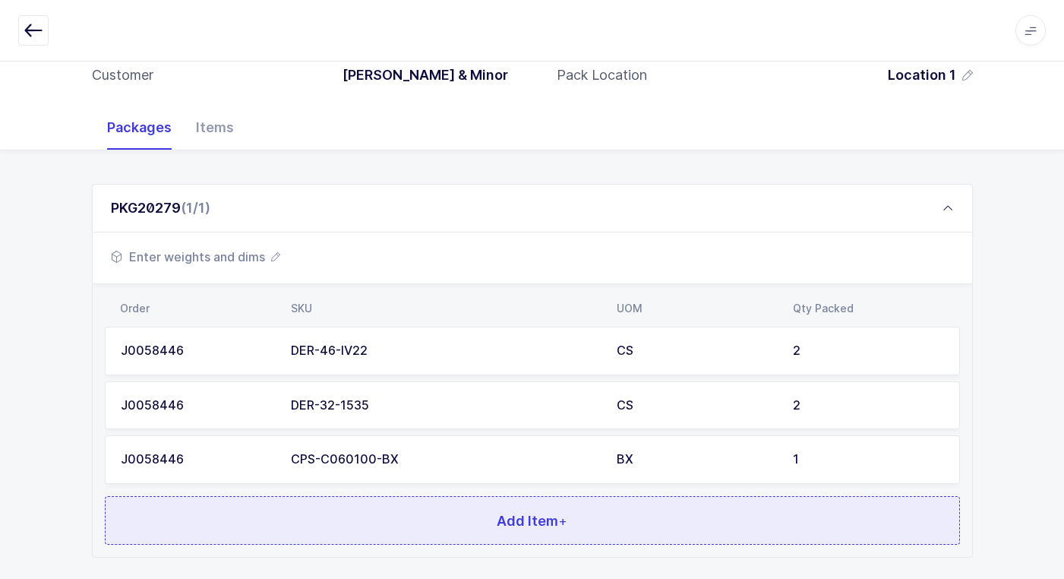
scroll to position [240, 0]
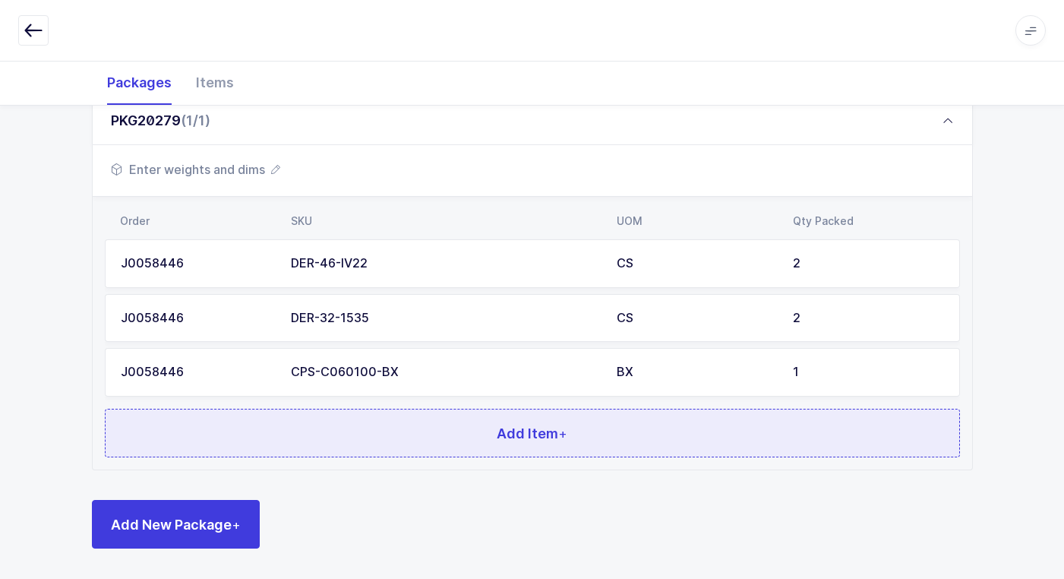
click at [422, 434] on button "Add Item +" at bounding box center [532, 433] width 855 height 49
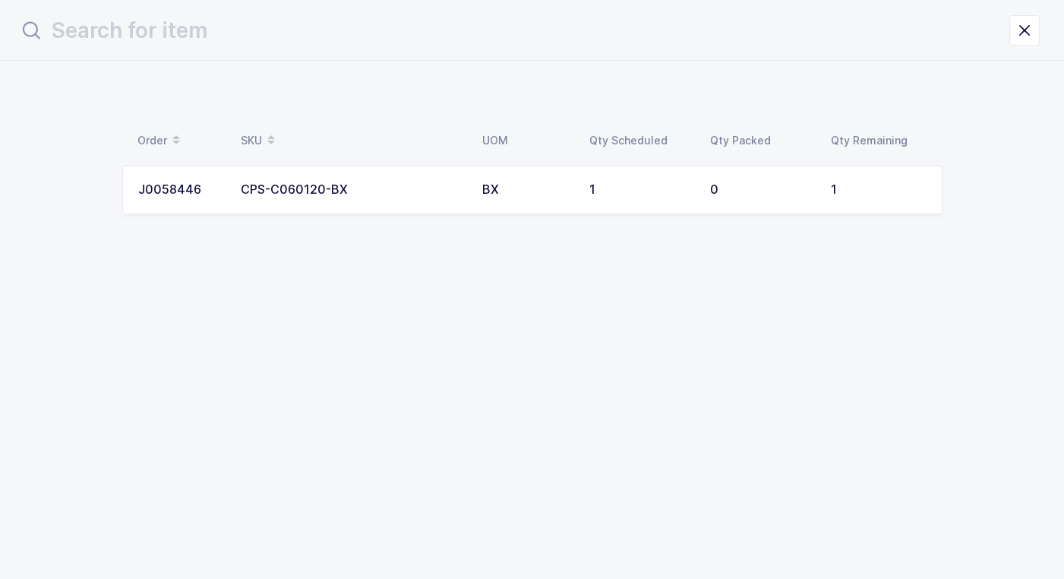
scroll to position [0, 0]
click at [397, 191] on div "CPS-C060120-BX" at bounding box center [357, 190] width 223 height 14
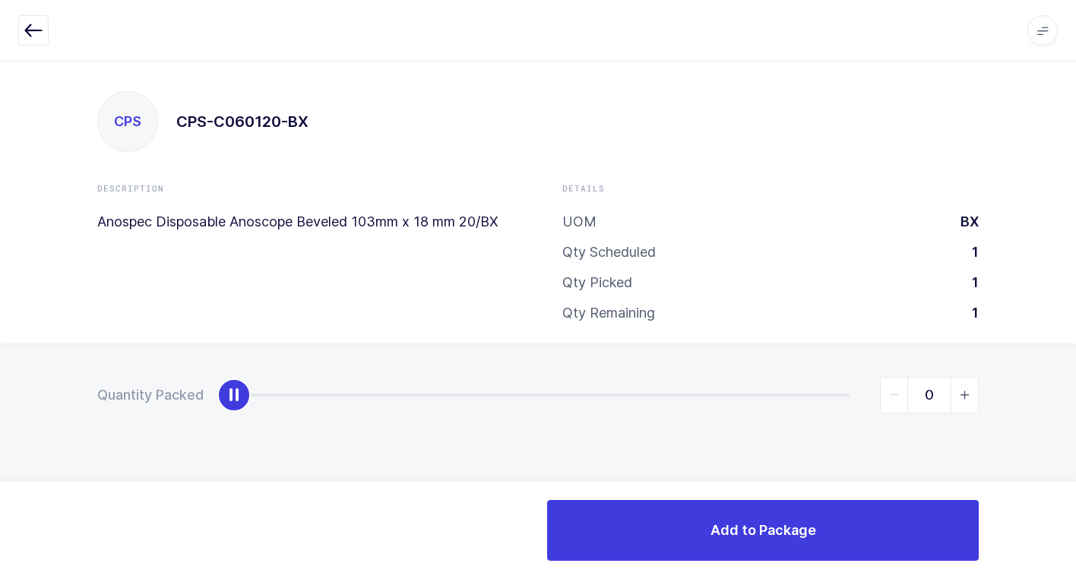
type input "1"
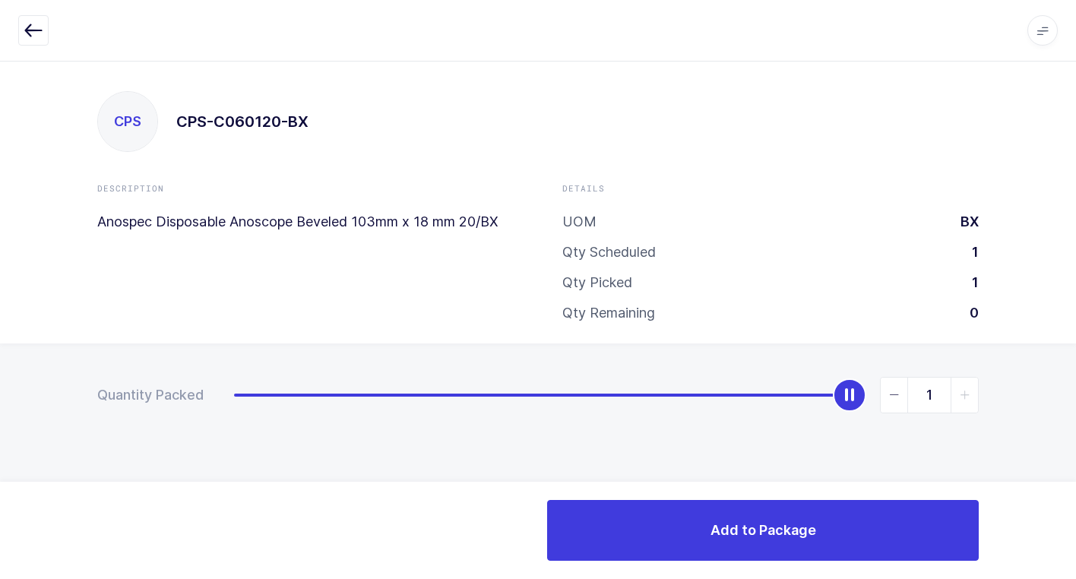
drag, startPoint x: 231, startPoint y: 391, endPoint x: 834, endPoint y: 360, distance: 604.1
click at [1075, 271] on html "Apps Core [GEOGRAPHIC_DATA] Admin Mission Control Purchasing [PERSON_NAME] Logo…" at bounding box center [538, 289] width 1076 height 579
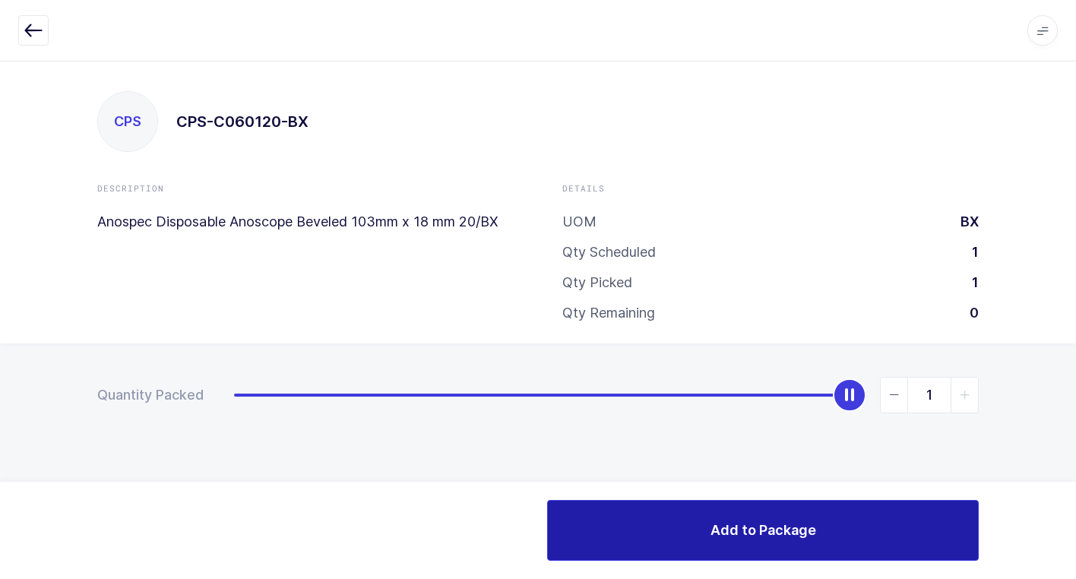
click at [688, 517] on button "Add to Package" at bounding box center [763, 530] width 432 height 61
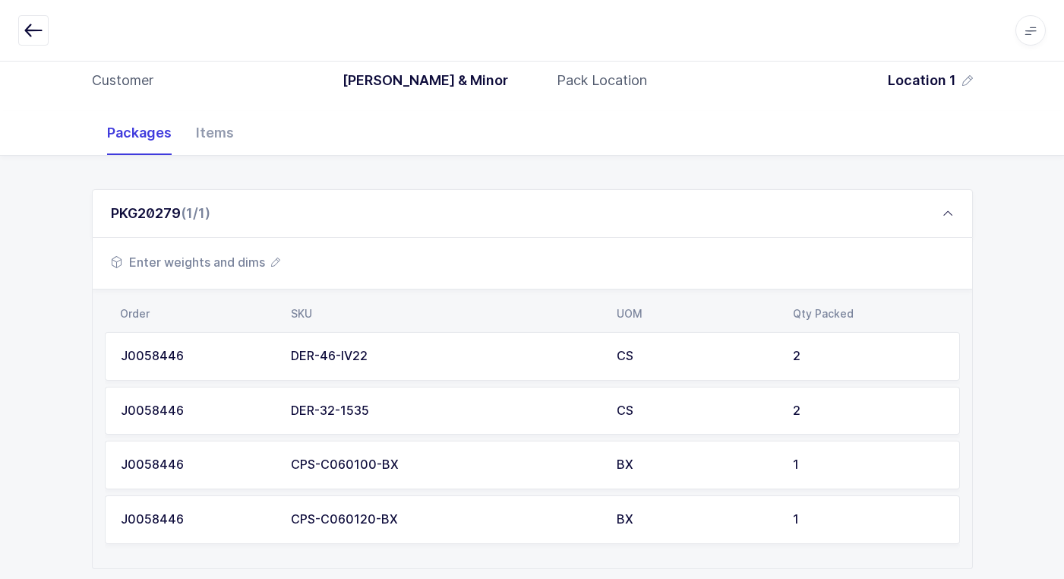
scroll to position [198, 0]
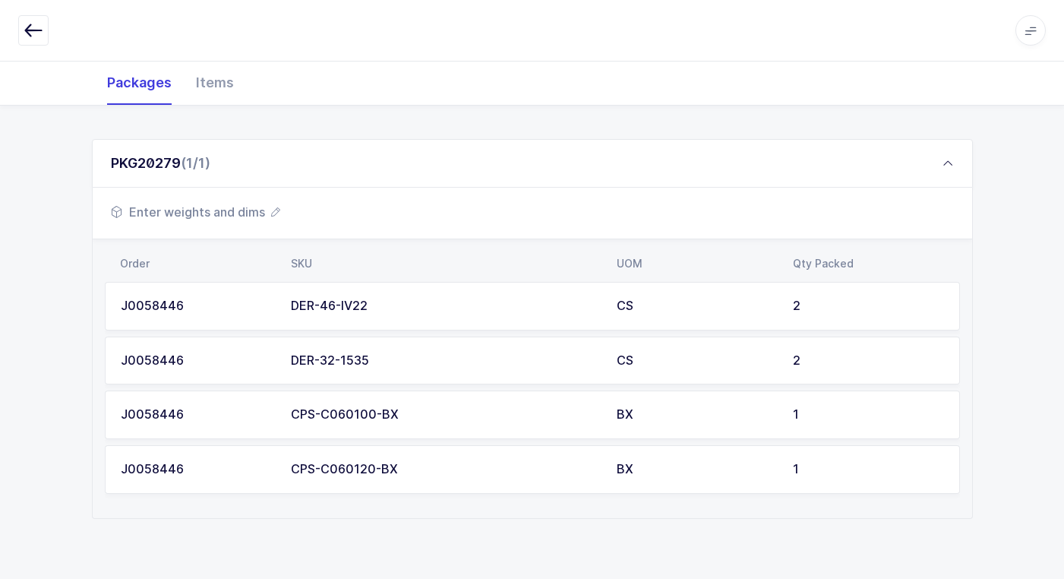
click at [254, 210] on span "Enter weights and dims" at bounding box center [195, 212] width 169 height 18
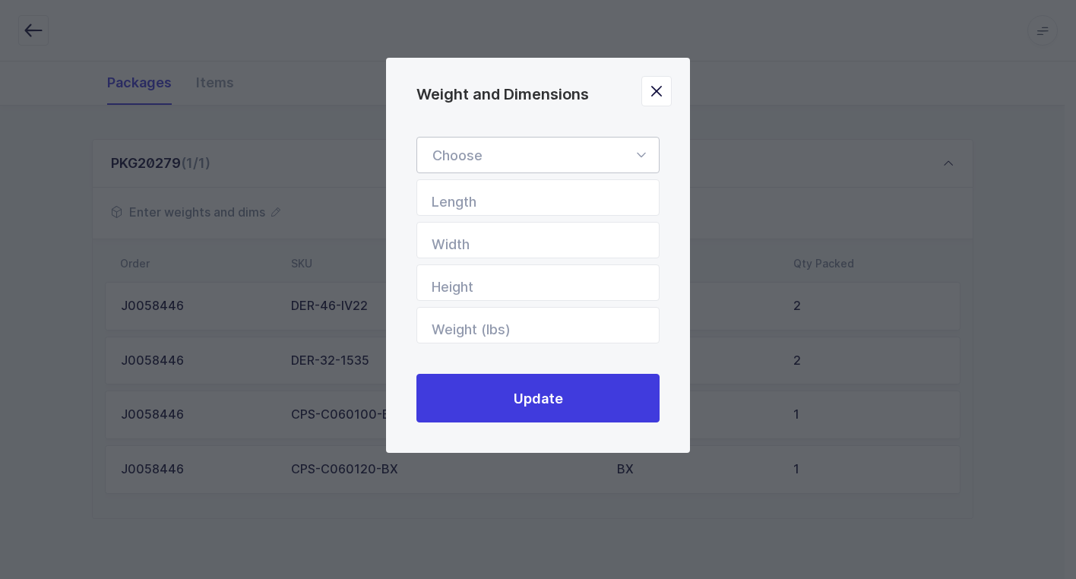
drag, startPoint x: 640, startPoint y: 150, endPoint x: 637, endPoint y: 202, distance: 52.5
click at [644, 153] on icon "Weight and Dimensions" at bounding box center [640, 155] width 19 height 36
click at [468, 260] on li "Box" at bounding box center [543, 256] width 241 height 29
type input "Box"
click at [577, 203] on input "Length" at bounding box center [537, 197] width 243 height 36
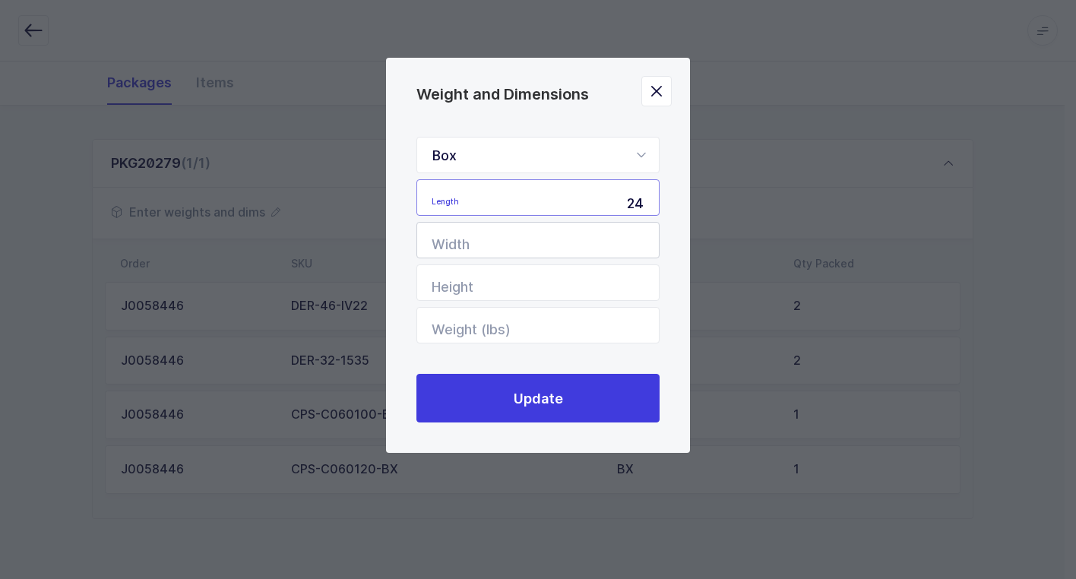
type input "24"
click at [568, 239] on input "Width" at bounding box center [537, 240] width 243 height 36
type input "20"
click at [546, 293] on input "Height" at bounding box center [537, 282] width 243 height 36
type input "20"
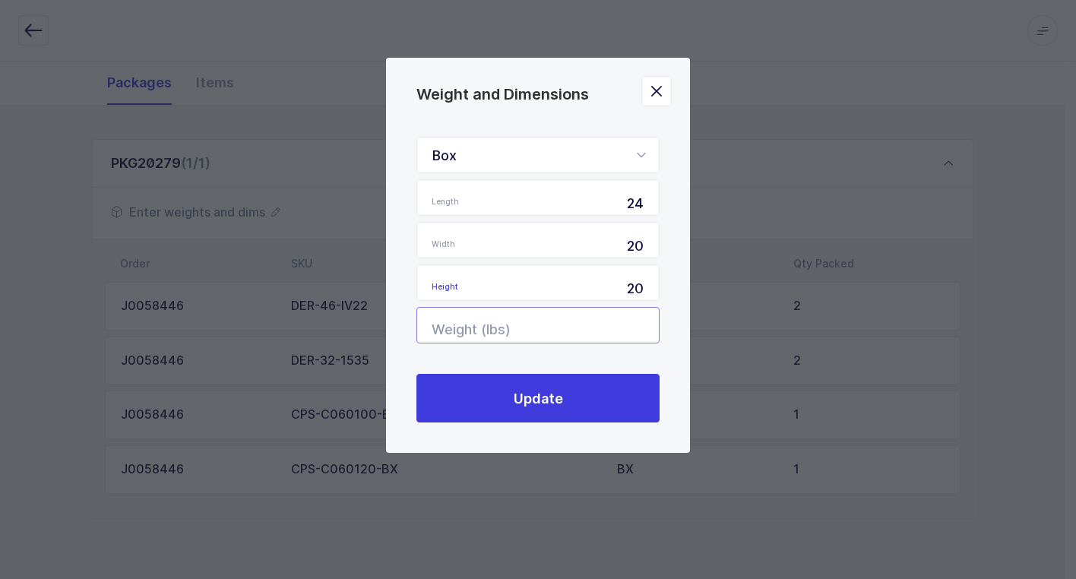
click at [547, 331] on input "Weight (lbs)" at bounding box center [537, 325] width 243 height 36
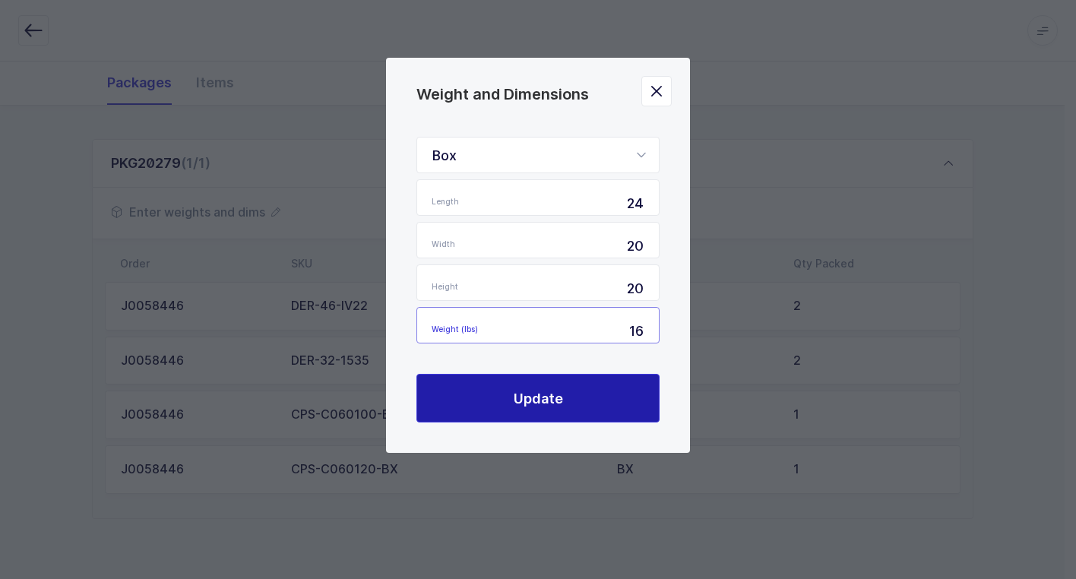
type input "16"
click at [542, 404] on span "Update" at bounding box center [538, 398] width 49 height 19
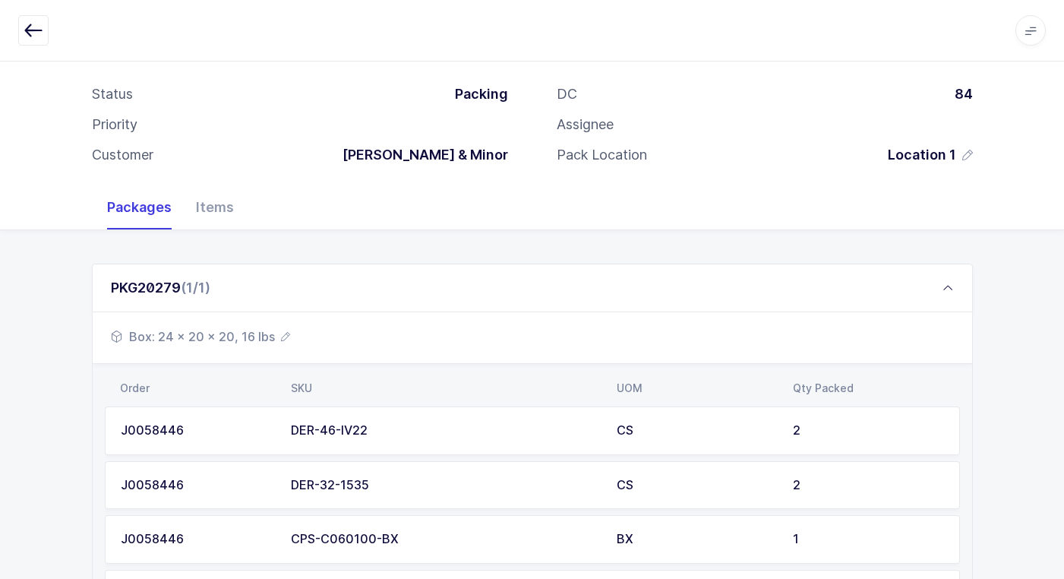
scroll to position [0, 0]
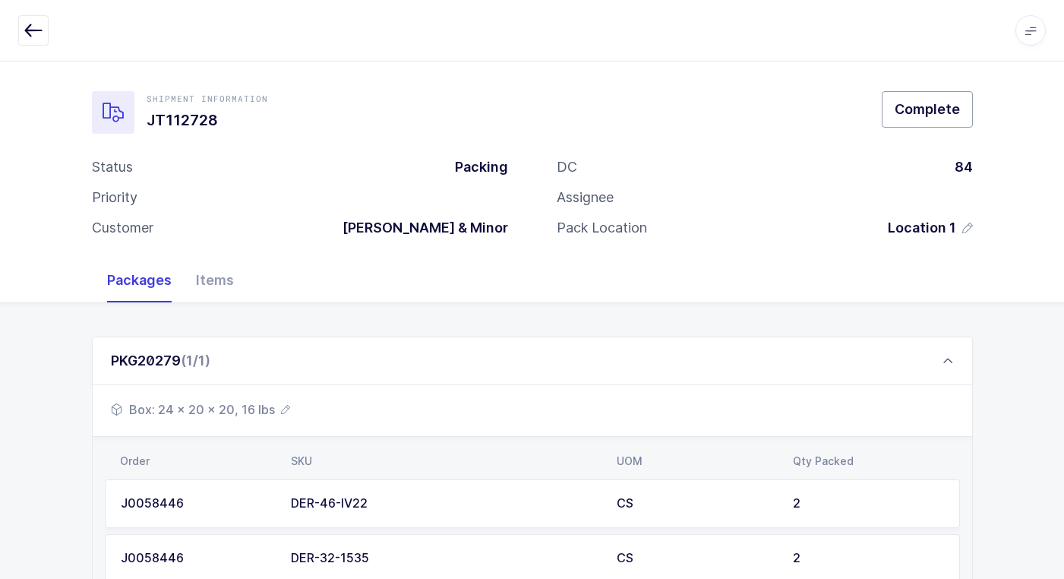
drag, startPoint x: 921, startPoint y: 109, endPoint x: 898, endPoint y: 115, distance: 23.8
click at [920, 108] on span "Complete" at bounding box center [927, 109] width 65 height 19
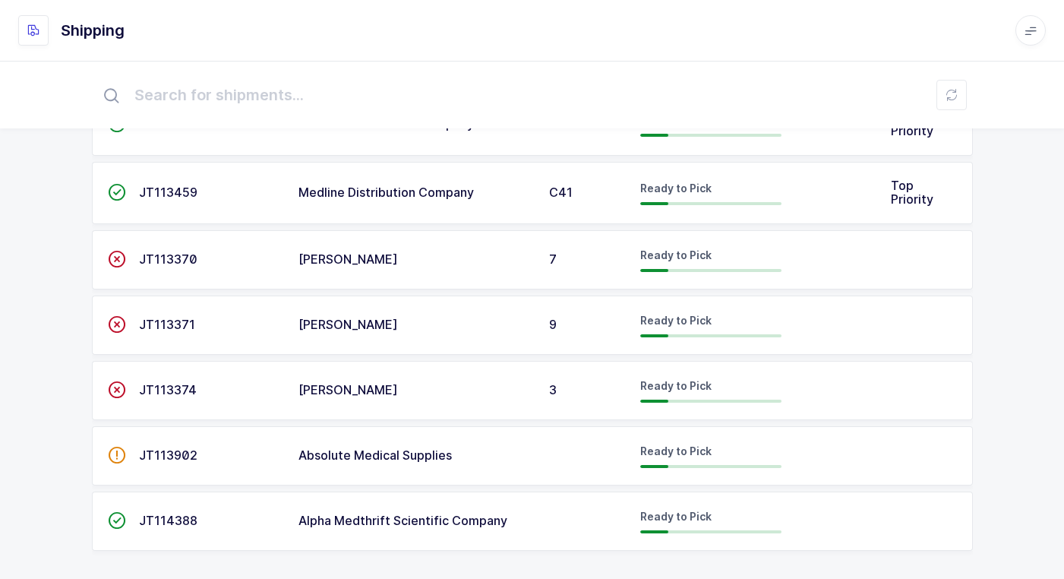
scroll to position [579, 0]
